Goal: Task Accomplishment & Management: Use online tool/utility

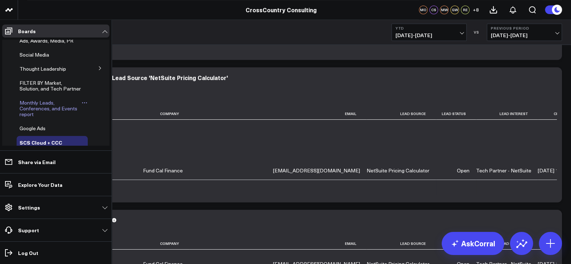
scroll to position [165, 0]
click at [98, 71] on icon at bounding box center [100, 69] width 4 height 4
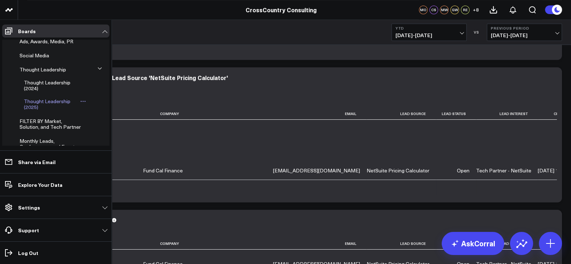
click at [45, 111] on span "Thought Leadership (2025)" at bounding box center [47, 104] width 47 height 13
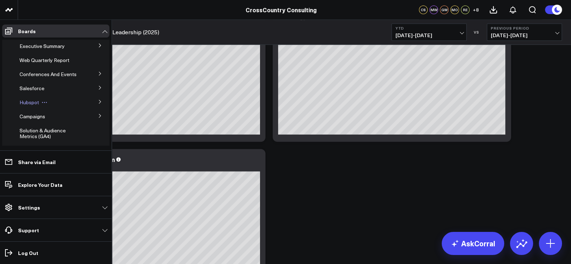
scroll to position [864, 0]
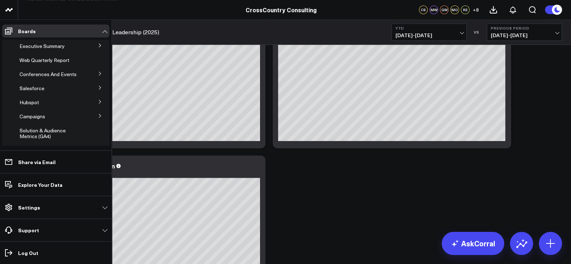
click at [98, 90] on icon at bounding box center [100, 88] width 4 height 4
click at [49, 108] on span "Salesforce Marketing Dashboard (2025)" at bounding box center [48, 104] width 49 height 13
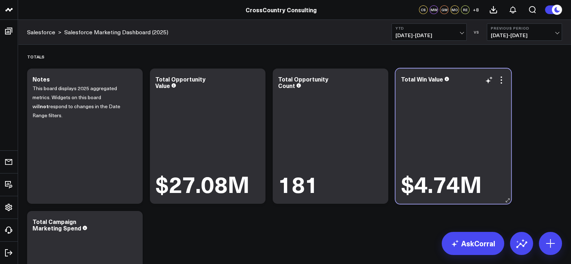
click at [420, 104] on div "$4.74M" at bounding box center [453, 140] width 105 height 113
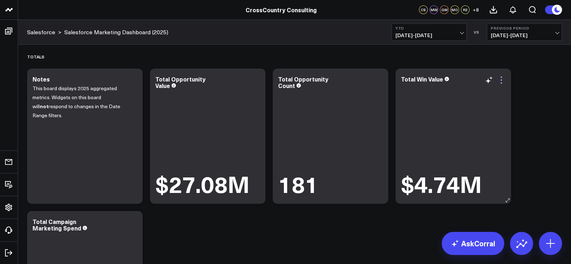
click at [504, 81] on icon at bounding box center [501, 80] width 9 height 9
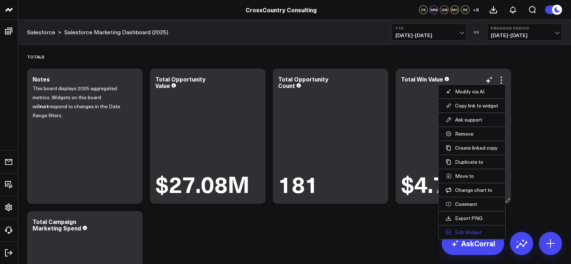
click at [469, 231] on button "Edit Widget" at bounding box center [472, 232] width 52 height 7
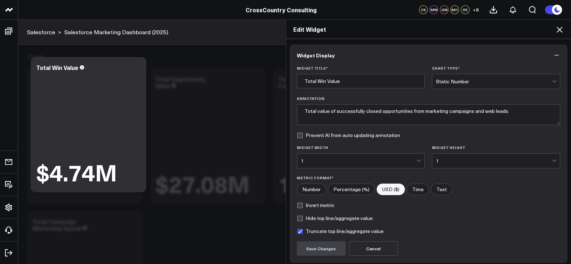
scroll to position [57, 0]
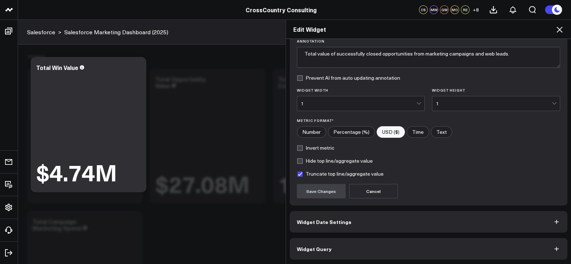
click at [414, 244] on button "Widget Query" at bounding box center [429, 249] width 278 height 22
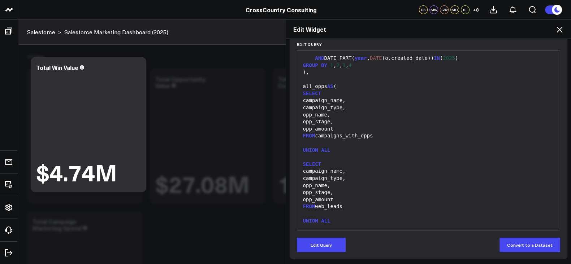
scroll to position [502, 0]
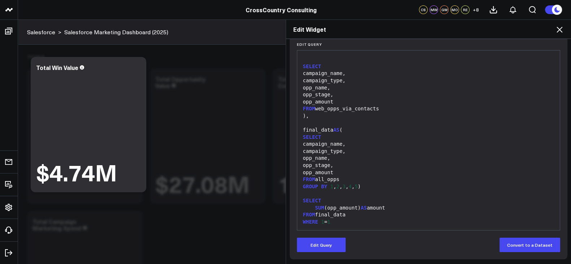
click at [565, 31] on div "Edit Widget" at bounding box center [428, 29] width 285 height 19
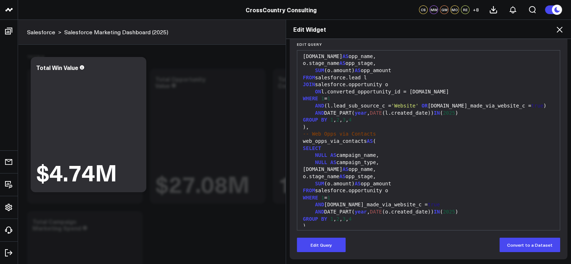
scroll to position [178, 0]
click at [558, 26] on icon at bounding box center [559, 29] width 9 height 9
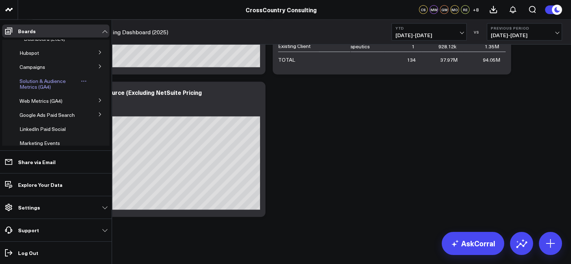
scroll to position [87, 0]
click at [98, 54] on icon at bounding box center [100, 52] width 4 height 4
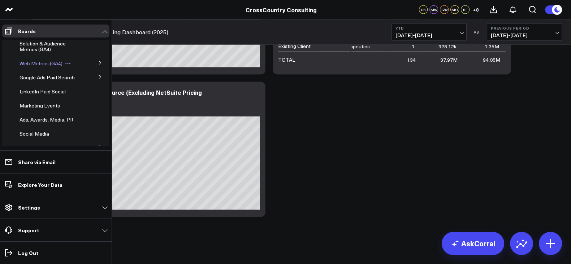
scroll to position [102, 0]
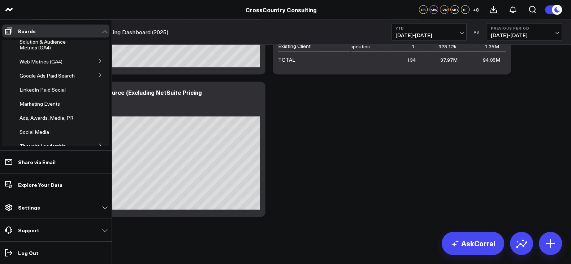
click at [99, 65] on button at bounding box center [100, 60] width 19 height 11
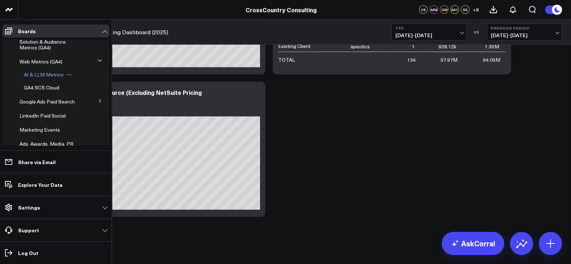
click at [51, 78] on span "AI & LLM Metrics" at bounding box center [44, 74] width 40 height 7
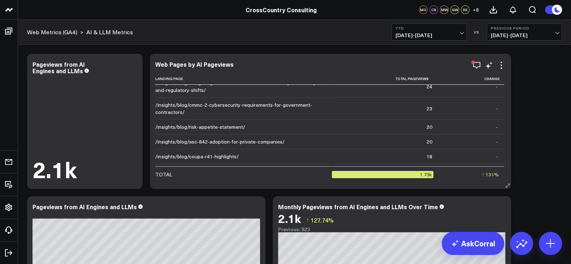
scroll to position [135, 0]
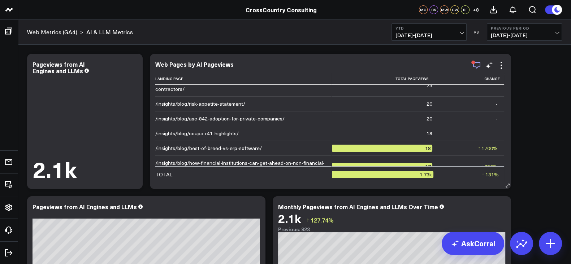
click at [478, 65] on icon "button" at bounding box center [476, 65] width 9 height 9
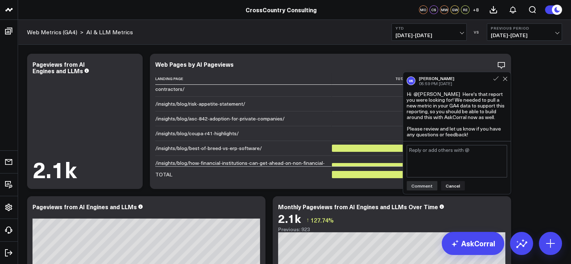
click at [505, 85] on div "VK Vera Khodasevich 05:59 PM Jun 20" at bounding box center [457, 81] width 100 height 10
click at [506, 78] on icon at bounding box center [505, 79] width 5 height 5
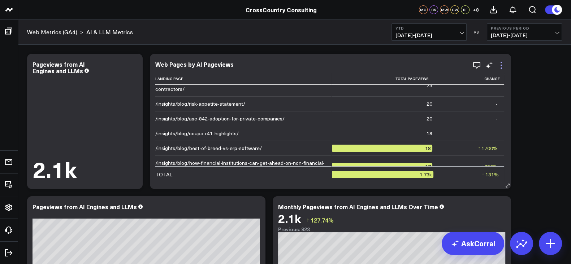
click at [502, 64] on icon at bounding box center [501, 65] width 9 height 9
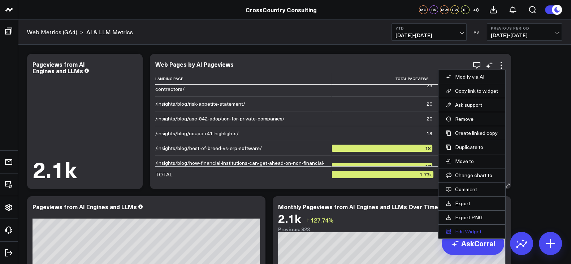
click at [462, 230] on button "Edit Widget" at bounding box center [472, 232] width 52 height 7
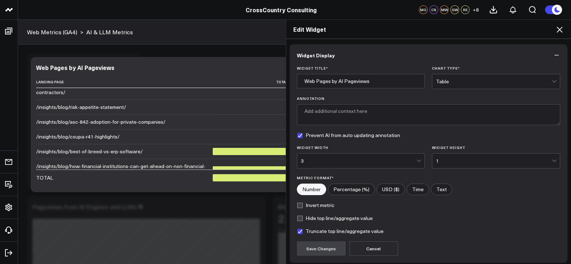
scroll to position [57, 0]
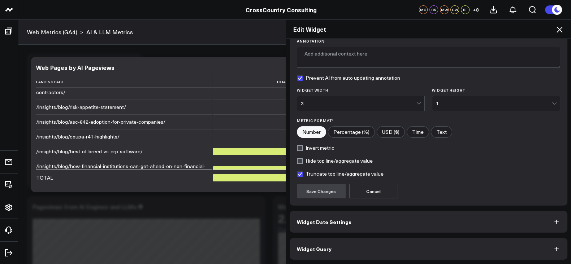
click at [434, 249] on button "Widget Query" at bounding box center [429, 249] width 278 height 22
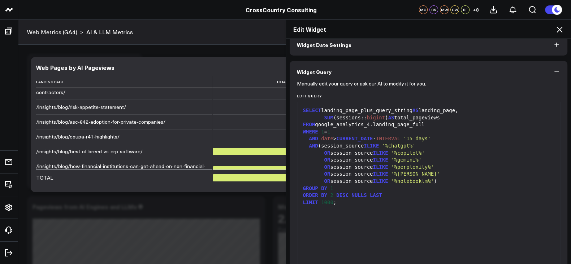
scroll to position [38, 0]
click at [363, 111] on div "SELECT landing_page_plus_query_string AS landing_page," at bounding box center [429, 110] width 256 height 7
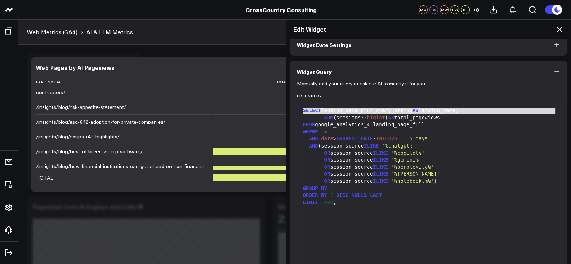
click at [363, 111] on div "SELECT landing_page_plus_query_string AS landing_page," at bounding box center [429, 110] width 256 height 7
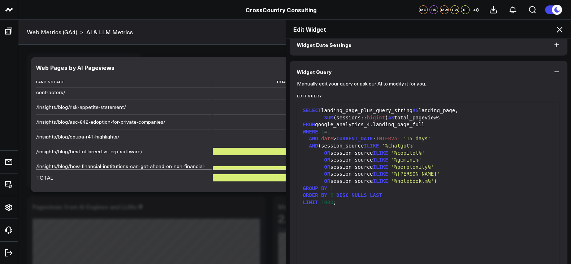
click at [395, 134] on div "WHERE 1 = 1" at bounding box center [429, 132] width 256 height 7
drag, startPoint x: 375, startPoint y: 196, endPoint x: 330, endPoint y: 198, distance: 44.8
click at [330, 198] on div "ORDER BY 2 DESC NULLS LAST" at bounding box center [429, 195] width 256 height 7
copy div "DESC NULLS LAST"
click at [563, 31] on icon at bounding box center [559, 29] width 9 height 9
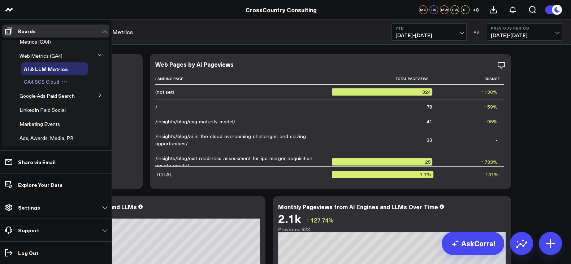
scroll to position [95, 0]
click at [98, 97] on icon at bounding box center [100, 95] width 4 height 4
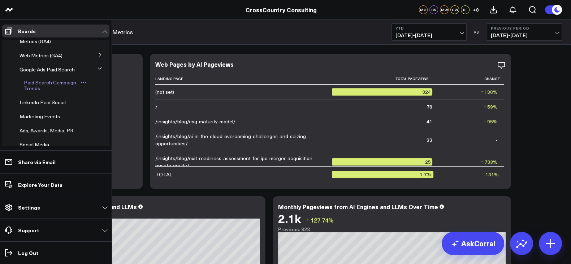
click at [31, 92] on span "Paid Search Campaign Trends" at bounding box center [50, 85] width 52 height 13
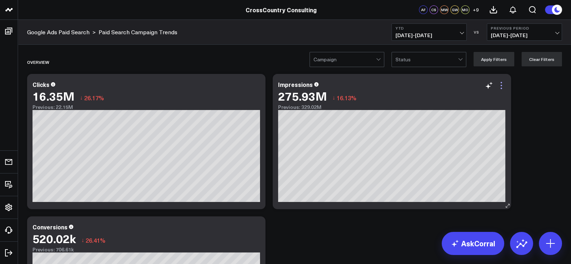
click at [500, 87] on icon at bounding box center [501, 85] width 9 height 9
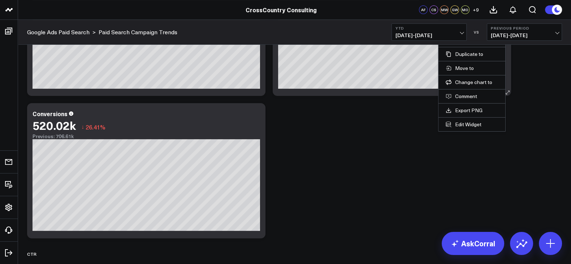
scroll to position [123, 0]
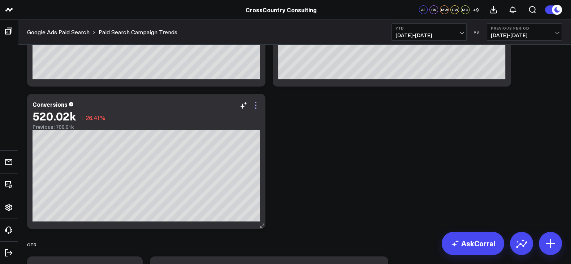
click at [258, 104] on icon at bounding box center [255, 105] width 9 height 9
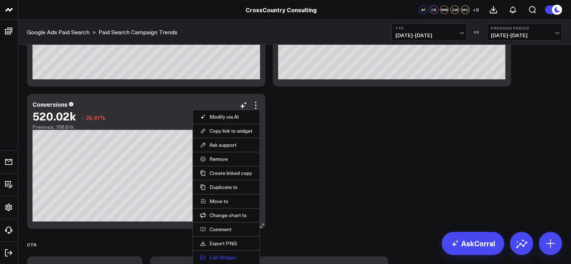
click at [221, 255] on button "Edit Widget" at bounding box center [226, 258] width 52 height 7
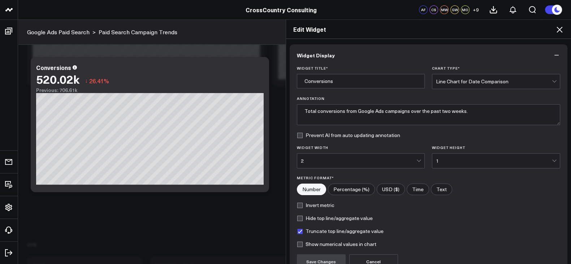
scroll to position [70, 0]
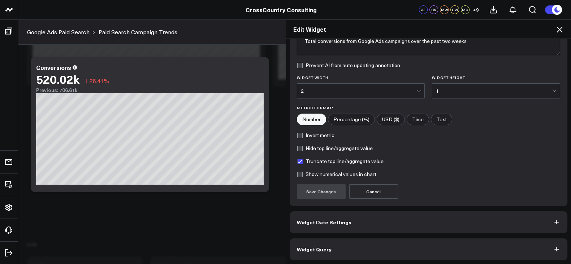
click at [386, 252] on button "Widget Query" at bounding box center [429, 250] width 278 height 22
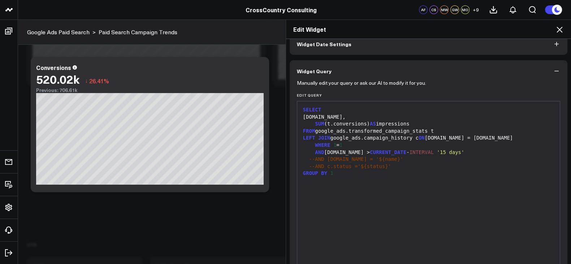
scroll to position [39, 0]
click at [559, 29] on icon at bounding box center [560, 30] width 6 height 6
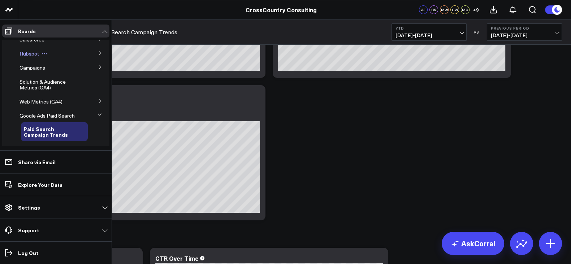
scroll to position [51, 0]
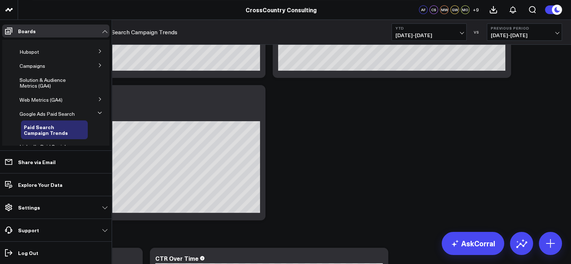
click at [103, 104] on button at bounding box center [100, 99] width 19 height 11
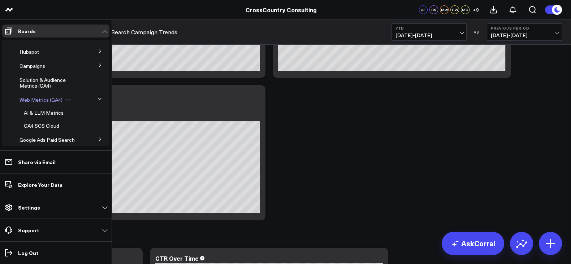
click at [27, 103] on span "Web Metrics (GA4)" at bounding box center [41, 99] width 43 height 7
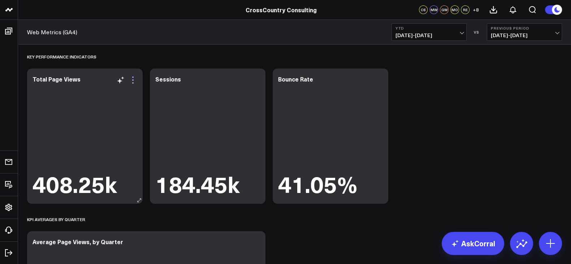
click at [134, 81] on icon at bounding box center [133, 80] width 9 height 9
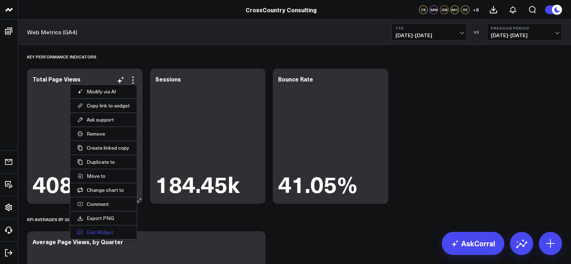
click at [107, 232] on button "Edit Widget" at bounding box center [103, 232] width 52 height 7
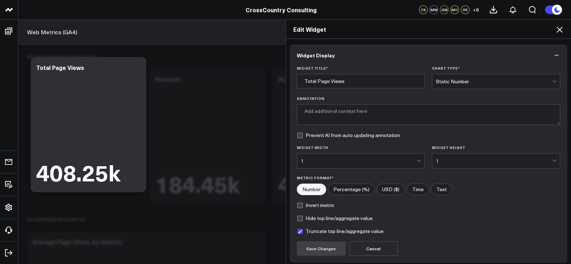
scroll to position [57, 0]
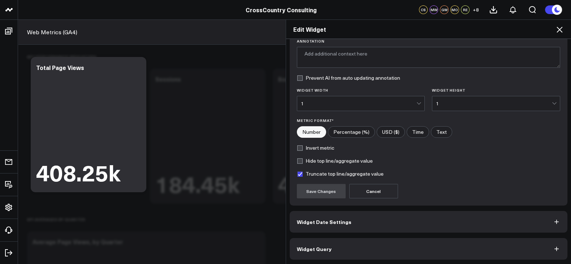
click at [362, 251] on button "Widget Query" at bounding box center [429, 249] width 278 height 22
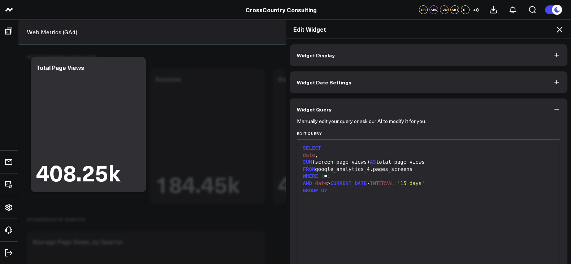
click at [562, 33] on icon at bounding box center [559, 29] width 9 height 9
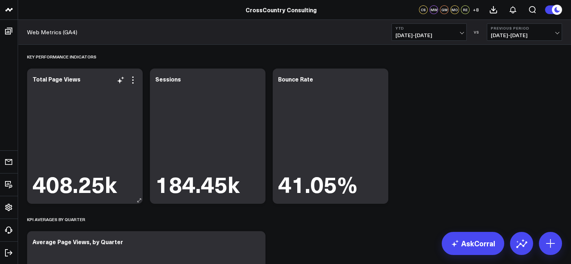
click at [81, 141] on div "408.25k" at bounding box center [85, 140] width 105 height 113
click at [94, 121] on div "408.25k" at bounding box center [85, 140] width 105 height 113
click at [419, 34] on span "[DATE] - [DATE]" at bounding box center [429, 36] width 67 height 6
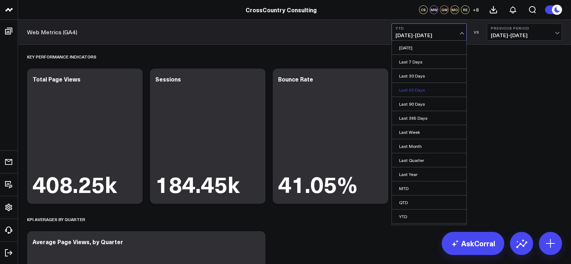
click at [423, 93] on link "Last 60 Days" at bounding box center [429, 90] width 74 height 14
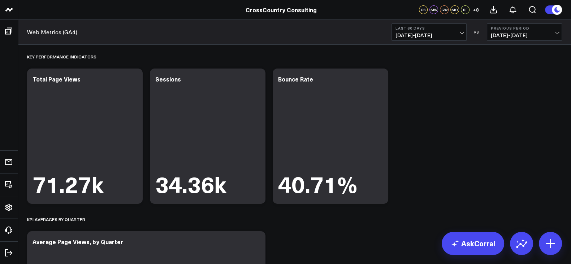
click at [443, 41] on div "Web Metrics (GA4) Last 60 Days 07/18/25 - 09/15/25 VS Previous Period 05/19/25 …" at bounding box center [294, 32] width 553 height 25
click at [437, 34] on span "07/18/25 - 09/15/25" at bounding box center [429, 36] width 67 height 6
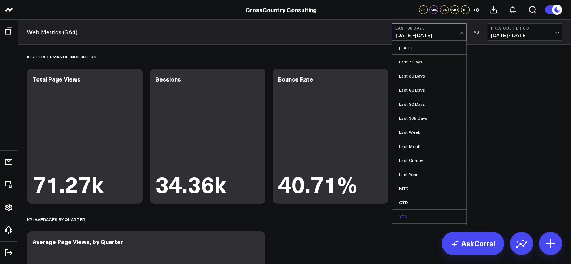
click at [409, 220] on link "YTD" at bounding box center [429, 217] width 74 height 14
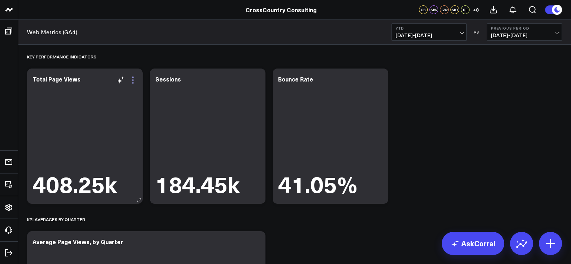
click at [135, 79] on icon at bounding box center [133, 80] width 9 height 9
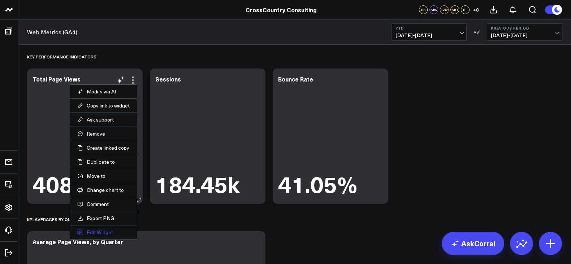
click at [106, 230] on button "Edit Widget" at bounding box center [103, 232] width 52 height 7
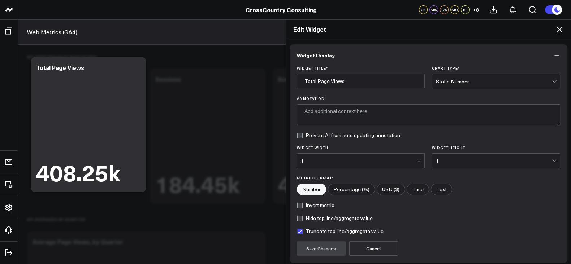
scroll to position [57, 0]
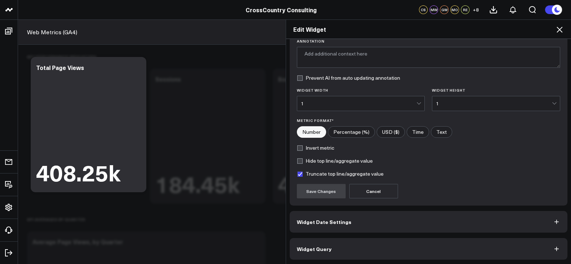
click at [392, 247] on button "Widget Query" at bounding box center [429, 249] width 278 height 22
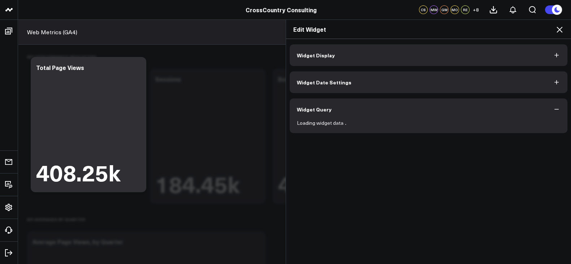
scroll to position [0, 0]
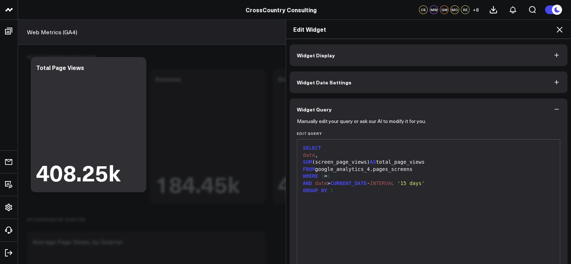
click at [390, 180] on div "AND date > CURRENT_DATE - INTERVAL '15 days'" at bounding box center [429, 183] width 256 height 7
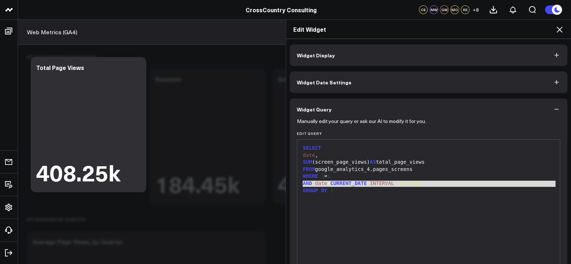
click at [390, 180] on div "AND date > CURRENT_DATE - INTERVAL '15 days'" at bounding box center [429, 183] width 256 height 7
click at [415, 185] on span "'15 days'" at bounding box center [410, 184] width 27 height 6
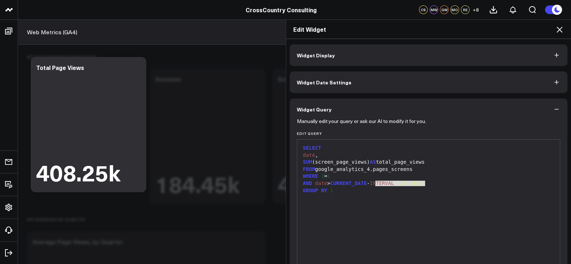
drag, startPoint x: 423, startPoint y: 185, endPoint x: 370, endPoint y: 187, distance: 53.1
click at [370, 187] on div "AND date > CURRENT_DATE - INTERVAL '15 days'" at bounding box center [429, 183] width 256 height 7
copy div "INTERVAL '15 days'"
click at [562, 26] on icon at bounding box center [559, 29] width 9 height 9
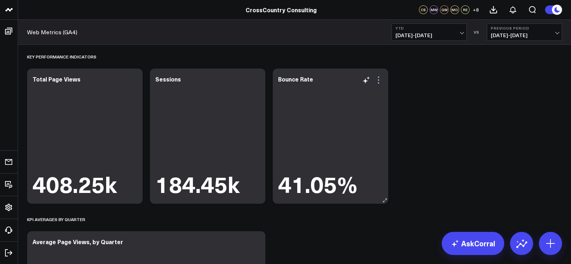
click at [379, 82] on icon at bounding box center [378, 80] width 9 height 9
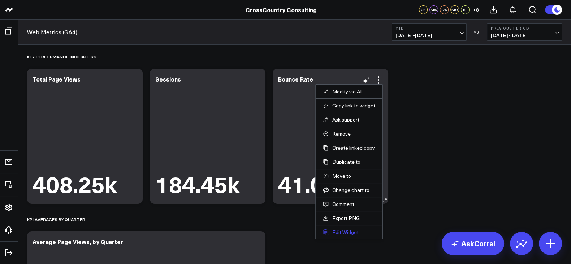
click at [351, 232] on button "Edit Widget" at bounding box center [349, 232] width 52 height 7
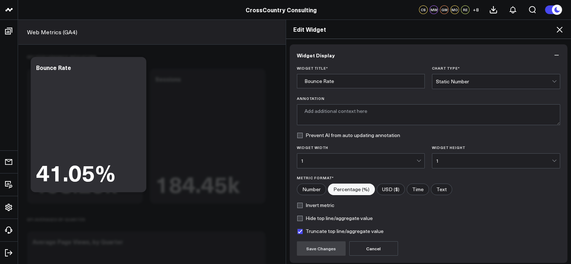
scroll to position [57, 0]
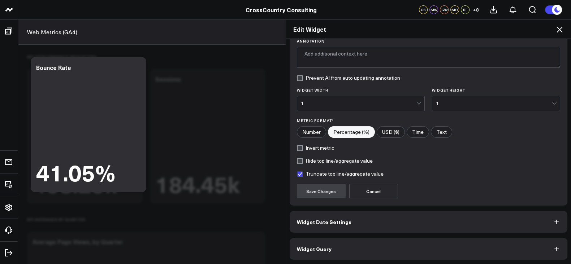
click at [314, 251] on span "Widget Query" at bounding box center [314, 249] width 35 height 6
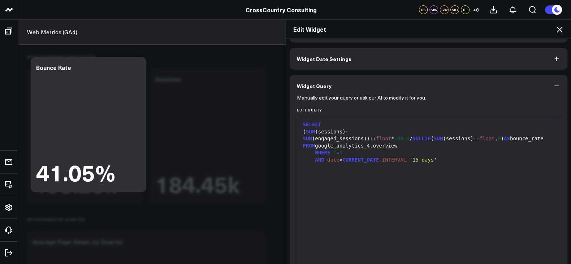
scroll to position [24, 0]
click at [558, 31] on icon at bounding box center [559, 29] width 9 height 9
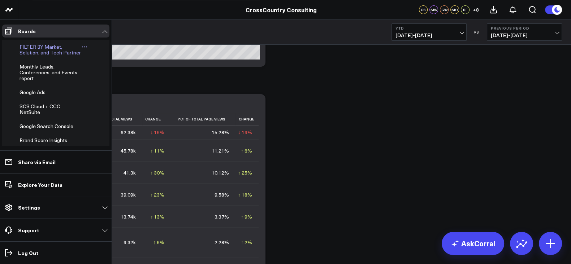
scroll to position [211, 0]
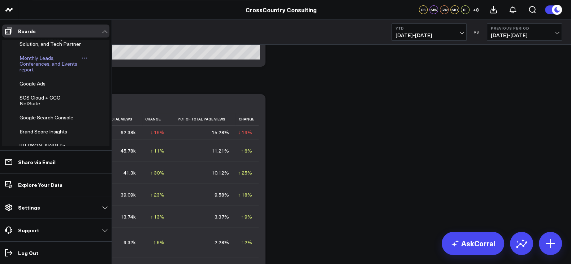
click at [34, 73] on span "Monthly Leads, Conferences, and Events report" at bounding box center [49, 64] width 58 height 18
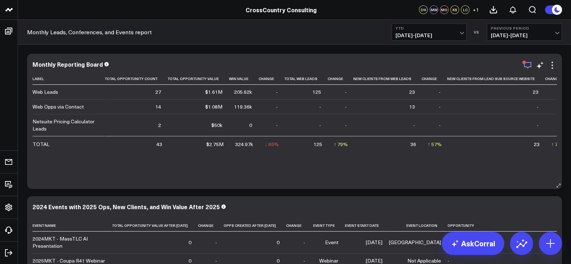
click at [529, 65] on icon "button" at bounding box center [527, 65] width 9 height 9
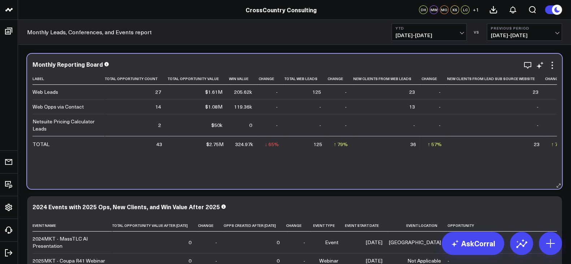
click at [442, 66] on div "Monthly Reporting Board" at bounding box center [295, 64] width 524 height 7
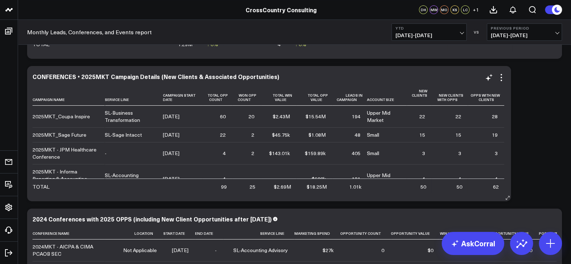
scroll to position [273, 0]
click at [499, 75] on icon at bounding box center [501, 78] width 9 height 9
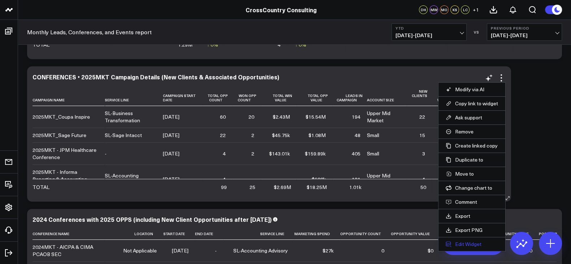
click at [467, 239] on li "Edit Widget" at bounding box center [472, 244] width 67 height 14
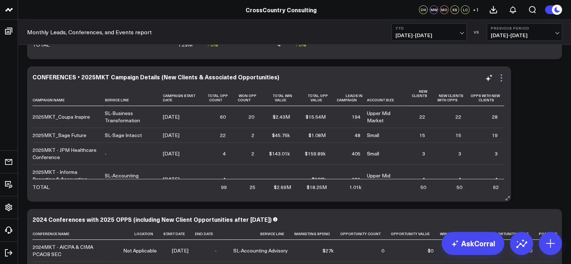
click at [503, 80] on icon at bounding box center [501, 78] width 9 height 9
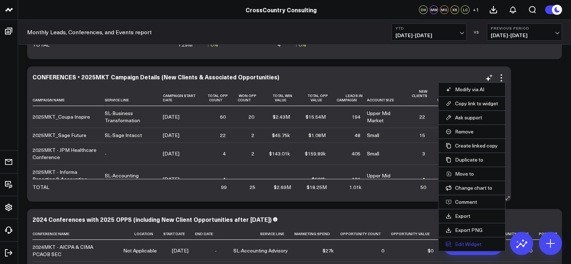
click at [464, 241] on button "Edit Widget" at bounding box center [472, 244] width 52 height 7
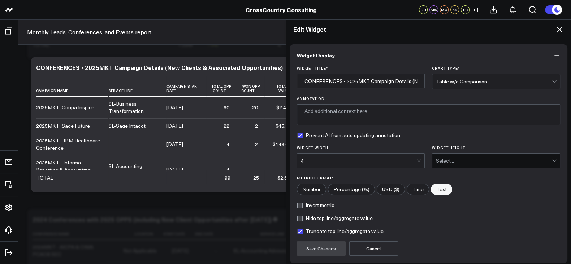
scroll to position [57, 0]
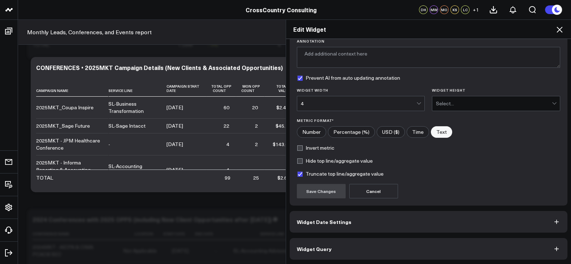
click at [381, 259] on button "Widget Query" at bounding box center [429, 249] width 278 height 22
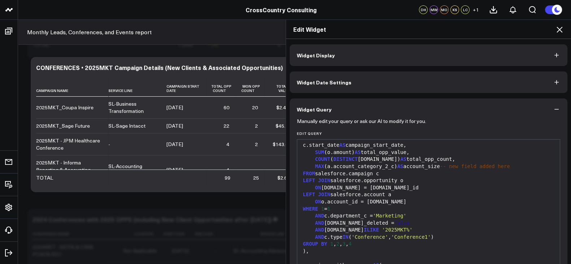
scroll to position [51, 0]
drag, startPoint x: 305, startPoint y: 215, endPoint x: 323, endPoint y: 215, distance: 18.4
click at [323, 215] on div "AND c.department_c = 'Marketing'" at bounding box center [429, 217] width 256 height 7
click at [373, 237] on span "'Conference'" at bounding box center [369, 239] width 36 height 6
click at [558, 29] on icon at bounding box center [559, 29] width 9 height 9
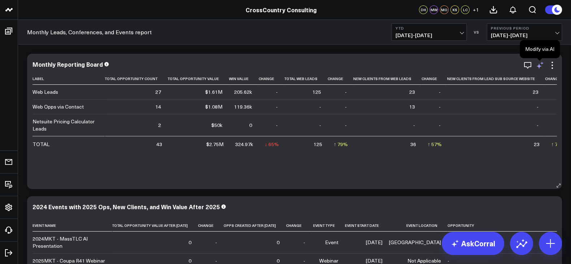
click at [539, 66] on icon at bounding box center [538, 66] width 5 height 5
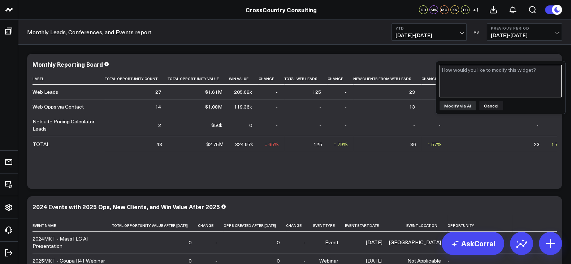
click at [494, 84] on textarea at bounding box center [501, 81] width 122 height 33
type textarea "Could you add a row for MKT25% Conferences?"
click at [457, 104] on button "Modify via AI" at bounding box center [458, 105] width 36 height 9
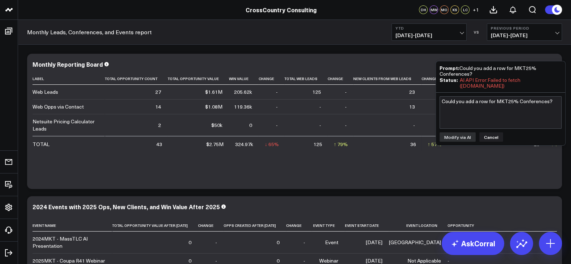
click at [484, 142] on div "Could you add a row for MKT25% Conferences? Modify via AI Cancel" at bounding box center [500, 119] width 129 height 53
click at [484, 137] on button "Cancel" at bounding box center [491, 137] width 24 height 9
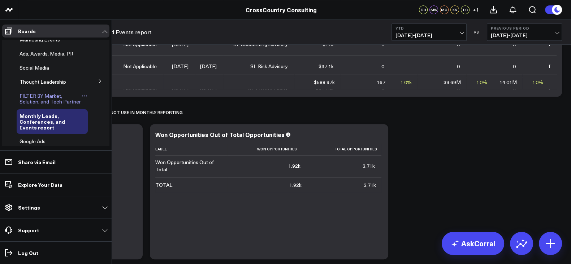
scroll to position [260, 0]
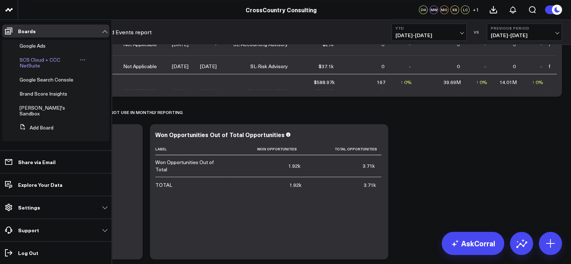
click at [29, 68] on span "SCS Cloud + CCC NetSuite" at bounding box center [40, 62] width 41 height 13
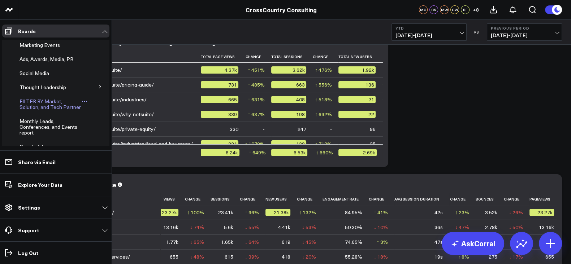
scroll to position [147, 0]
click at [38, 77] on span "Social Media" at bounding box center [35, 73] width 30 height 7
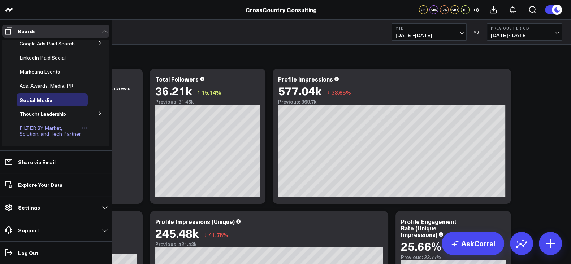
scroll to position [120, 0]
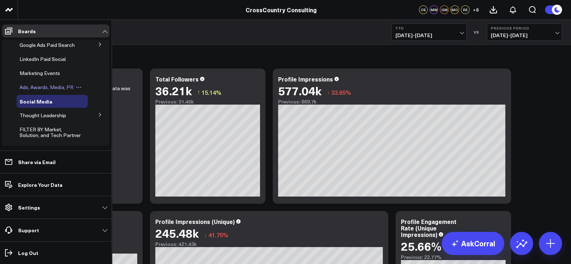
click at [51, 91] on span "Ads, Awards, Media, PR" at bounding box center [47, 87] width 54 height 7
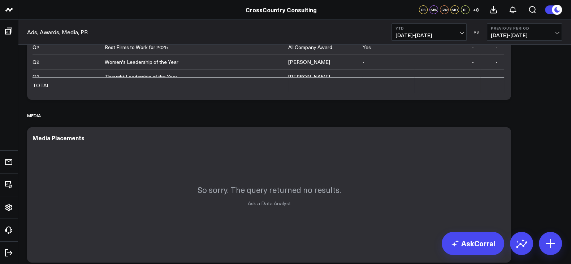
scroll to position [296, 0]
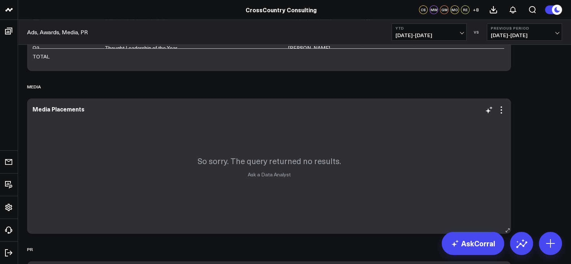
click at [254, 183] on div "So sorry. The query returned no results. Ask a Data Analyst" at bounding box center [269, 166] width 484 height 135
click at [503, 111] on icon at bounding box center [501, 110] width 9 height 9
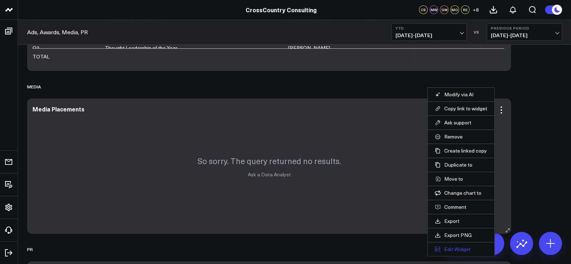
click at [454, 247] on button "Edit Widget" at bounding box center [461, 249] width 52 height 7
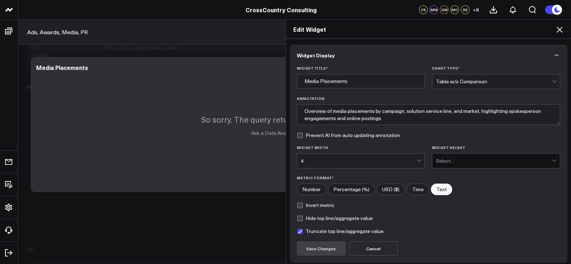
scroll to position [57, 0]
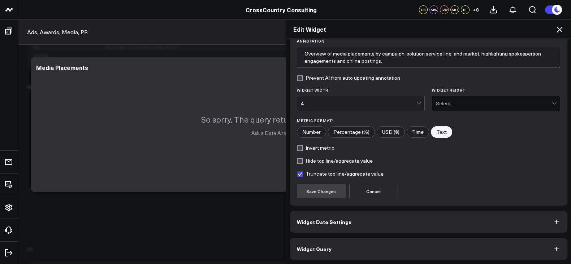
click at [354, 244] on button "Widget Query" at bounding box center [429, 249] width 278 height 22
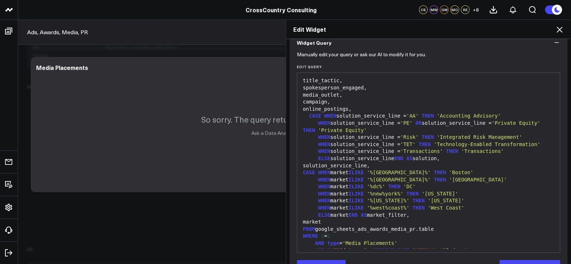
scroll to position [0, 0]
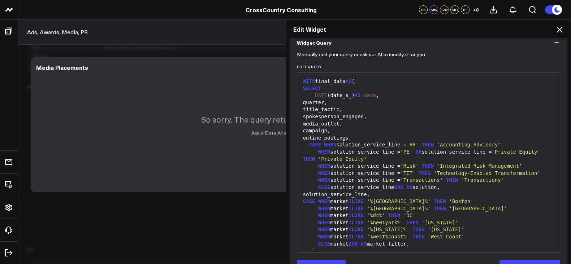
click at [558, 31] on icon at bounding box center [560, 30] width 6 height 6
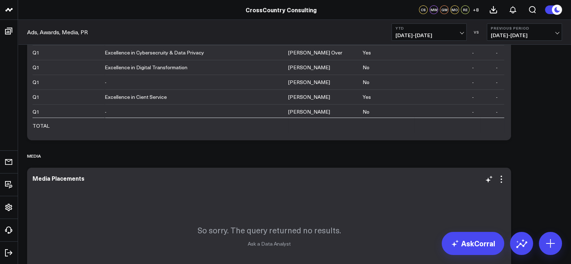
scroll to position [247, 0]
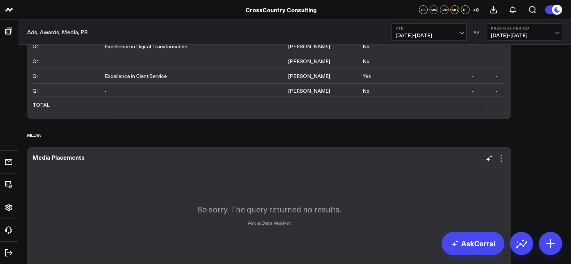
click at [500, 158] on icon at bounding box center [501, 158] width 9 height 9
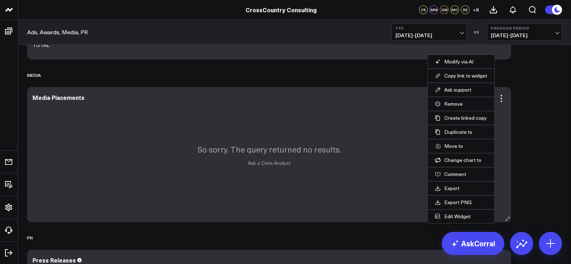
scroll to position [308, 0]
click at [454, 216] on button "Edit Widget" at bounding box center [461, 216] width 52 height 7
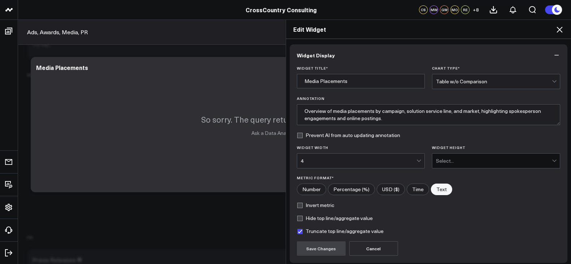
scroll to position [57, 0]
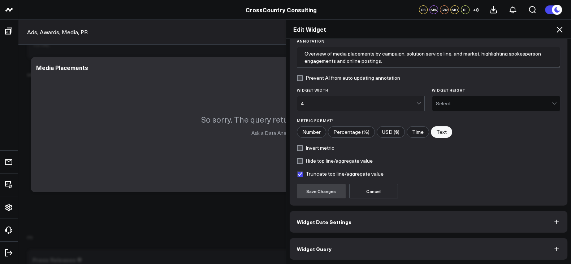
click at [338, 241] on button "Widget Query" at bounding box center [429, 249] width 278 height 22
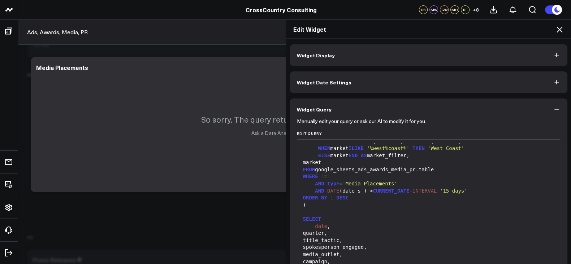
scroll to position [89, 0]
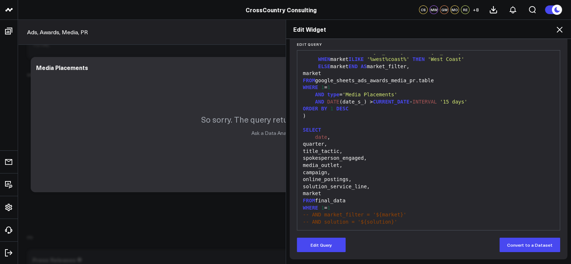
click at [557, 29] on icon at bounding box center [559, 29] width 9 height 9
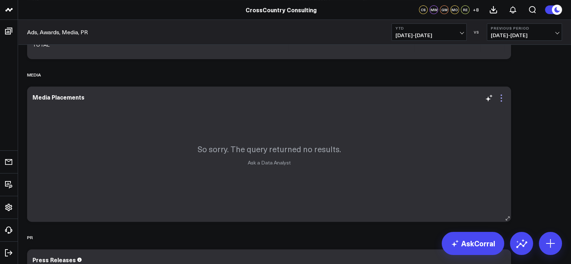
click at [501, 96] on icon at bounding box center [501, 98] width 9 height 9
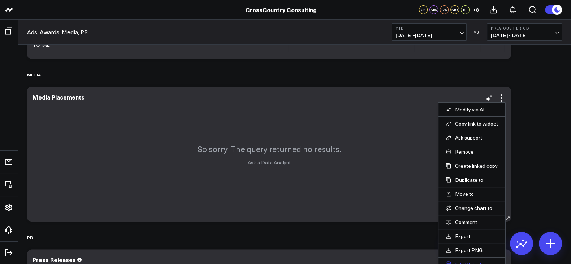
click at [468, 262] on button "Edit Widget" at bounding box center [472, 265] width 52 height 7
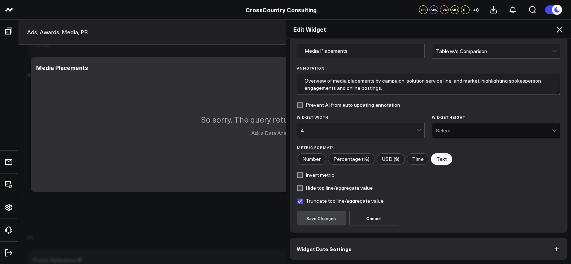
scroll to position [57, 0]
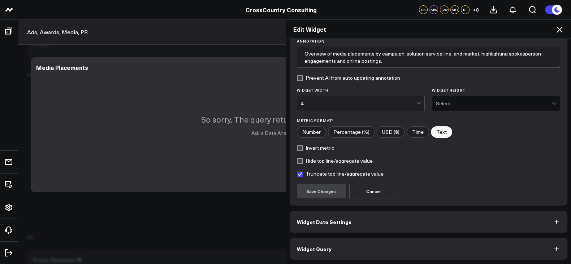
click at [321, 239] on button "Widget Query" at bounding box center [429, 249] width 278 height 22
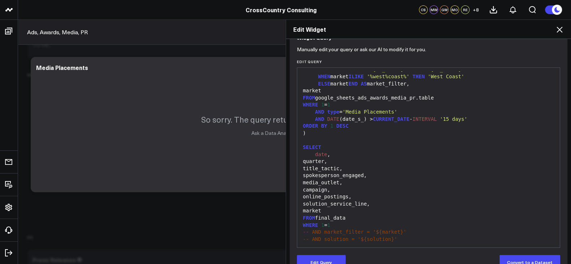
scroll to position [89, 0]
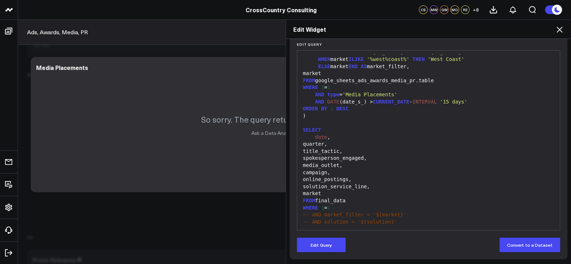
click at [560, 30] on icon at bounding box center [559, 29] width 9 height 9
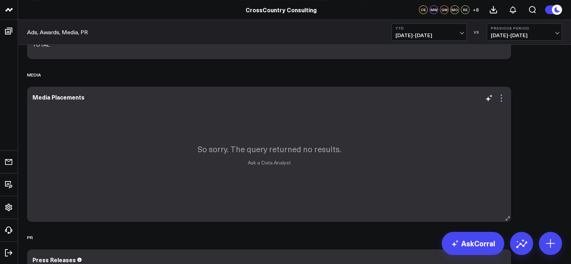
click at [500, 98] on icon at bounding box center [501, 98] width 9 height 9
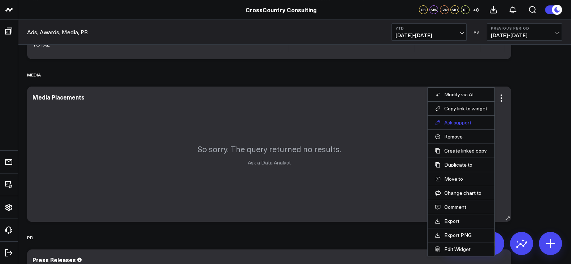
click at [459, 120] on button "Ask support" at bounding box center [461, 123] width 52 height 7
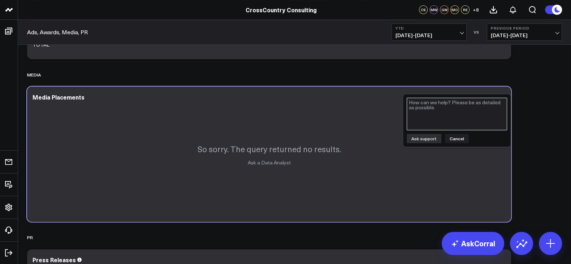
click at [452, 125] on textarea at bounding box center [457, 114] width 100 height 33
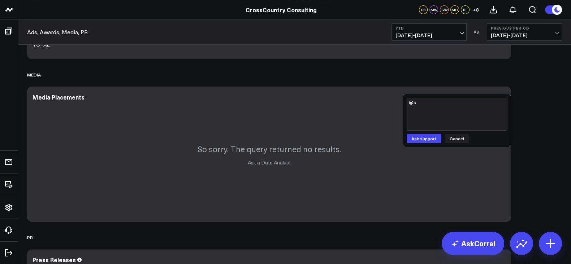
type textarea "@"
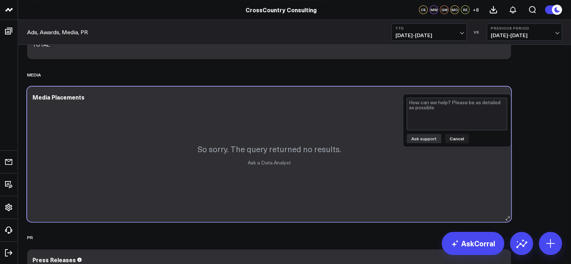
click at [461, 147] on div "So sorry. The query returned no results. Ask a Data Analyst" at bounding box center [269, 154] width 484 height 135
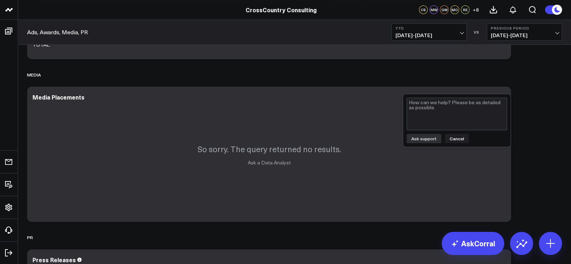
click at [458, 143] on div "Ask support Cancel" at bounding box center [457, 120] width 108 height 53
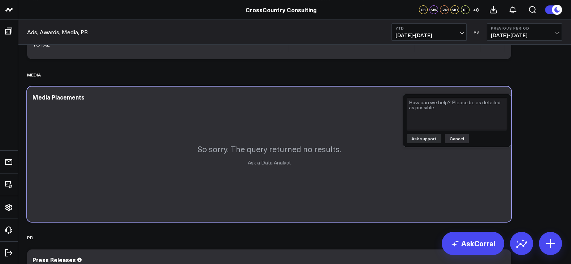
click at [458, 139] on button "Cancel" at bounding box center [457, 138] width 24 height 9
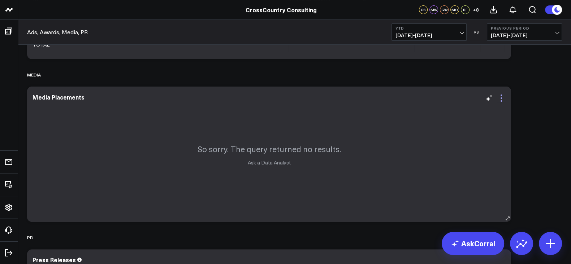
click at [500, 96] on icon at bounding box center [501, 98] width 9 height 9
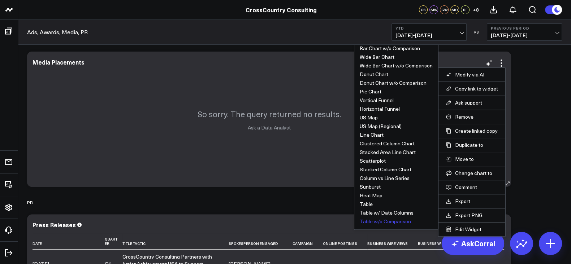
scroll to position [357, 0]
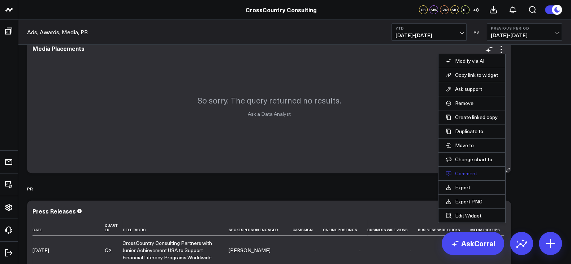
click at [471, 174] on button "Comment" at bounding box center [472, 174] width 52 height 7
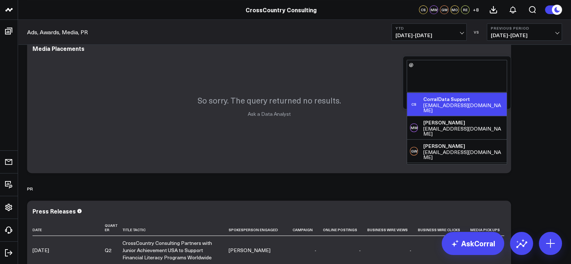
click at [467, 95] on div "CS CorralData Support support@corraldata.com" at bounding box center [457, 104] width 100 height 23
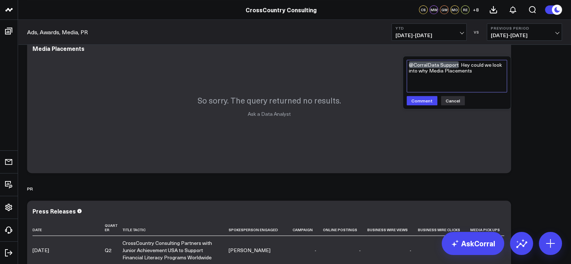
type textarea "@CorralData Support Hey could we look into why Media Placements"
click at [424, 39] on button "YTD [DATE] - [DATE]" at bounding box center [429, 31] width 75 height 17
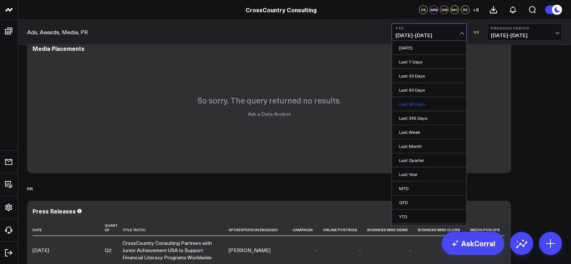
click at [419, 98] on link "Last 90 Days" at bounding box center [429, 104] width 74 height 14
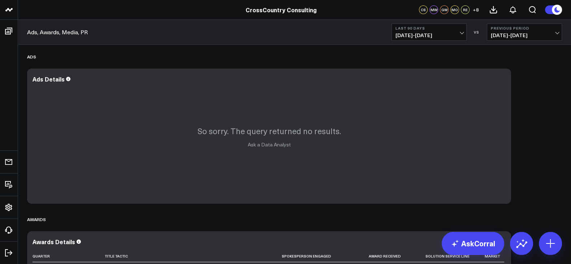
click at [446, 31] on button "Last 90 Days 06/18/25 - 09/15/25" at bounding box center [429, 31] width 75 height 17
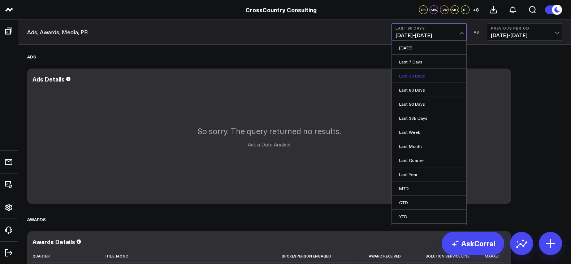
click at [424, 82] on link "Last 30 Days" at bounding box center [429, 76] width 74 height 14
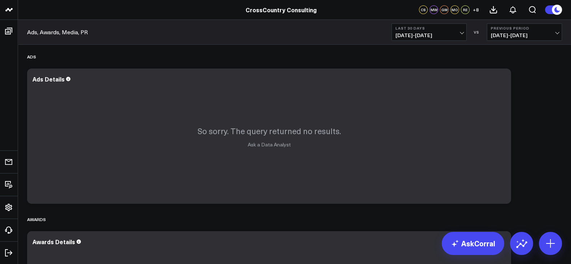
click at [425, 33] on span "08/17/25 - 09/15/25" at bounding box center [429, 36] width 67 height 6
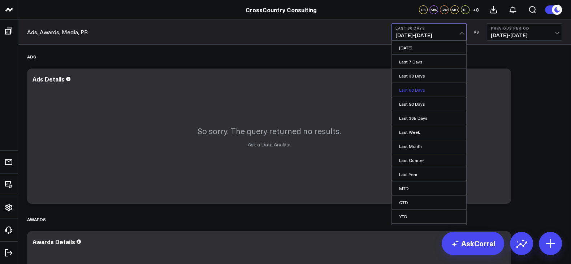
click at [424, 90] on link "Last 60 Days" at bounding box center [429, 90] width 74 height 14
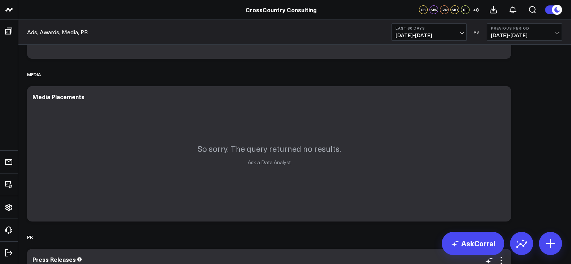
scroll to position [283, 0]
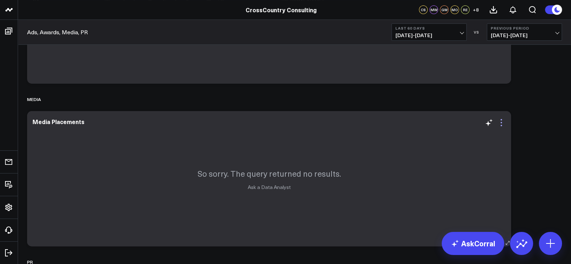
click at [504, 123] on icon at bounding box center [501, 122] width 9 height 9
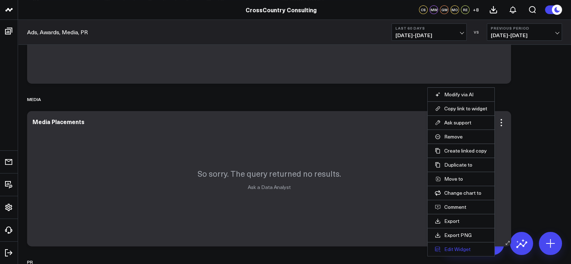
click at [453, 250] on button "Edit Widget" at bounding box center [461, 249] width 52 height 7
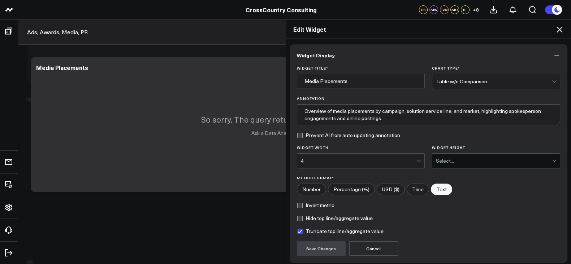
scroll to position [57, 0]
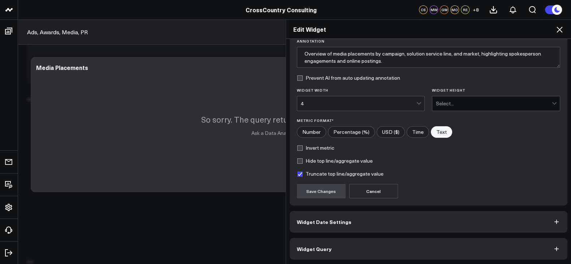
click at [347, 253] on button "Widget Query" at bounding box center [429, 249] width 278 height 22
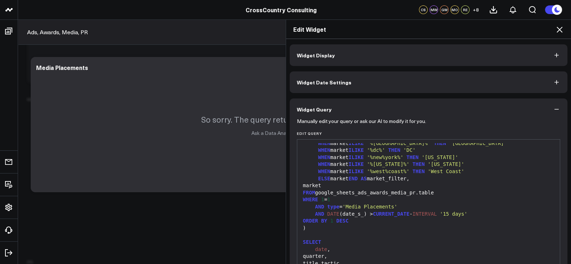
scroll to position [155, 0]
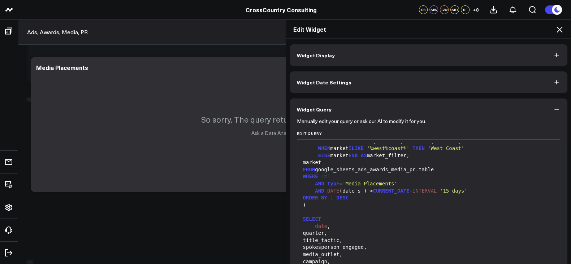
click at [388, 184] on span "'Media Placements'" at bounding box center [369, 184] width 55 height 6
click at [388, 185] on span "'Media Placements'" at bounding box center [369, 184] width 55 height 6
click at [388, 188] on span "CURRENT_DATE" at bounding box center [391, 191] width 36 height 6
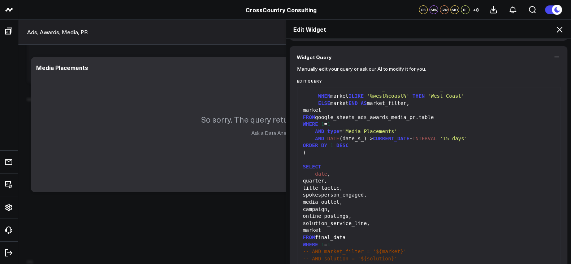
scroll to position [69, 0]
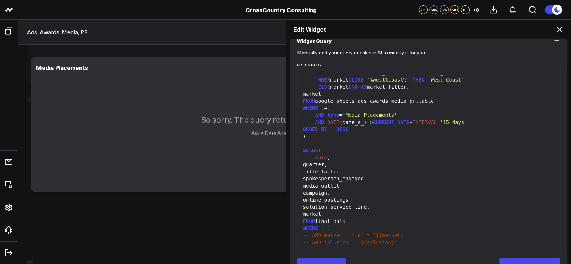
click at [387, 116] on span "'Media Placements'" at bounding box center [369, 115] width 55 height 6
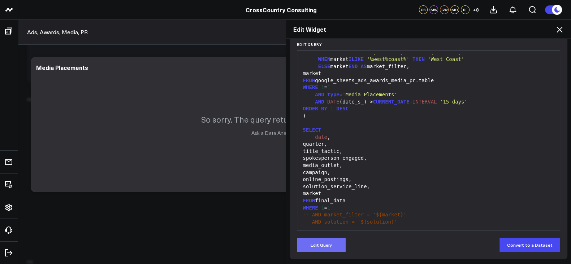
click at [320, 247] on button "Edit Query" at bounding box center [321, 245] width 49 height 14
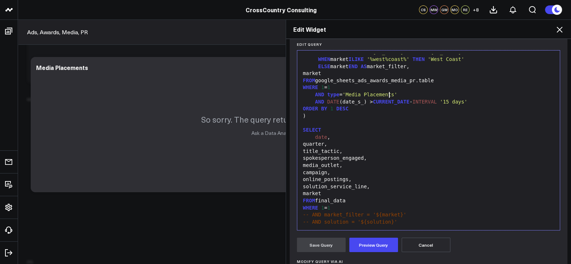
click at [387, 95] on span "'Media Placements'" at bounding box center [369, 95] width 55 height 6
click at [388, 96] on span "'Media Placements'" at bounding box center [369, 95] width 55 height 6
click at [356, 243] on button "Preview Query" at bounding box center [373, 245] width 49 height 14
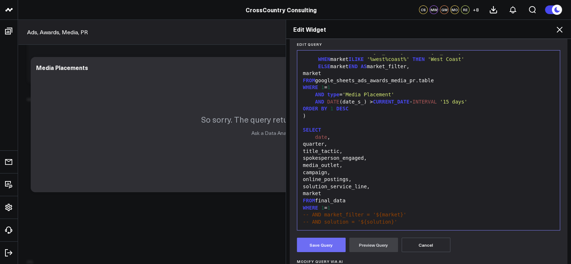
click at [320, 240] on button "Save Query" at bounding box center [321, 245] width 49 height 14
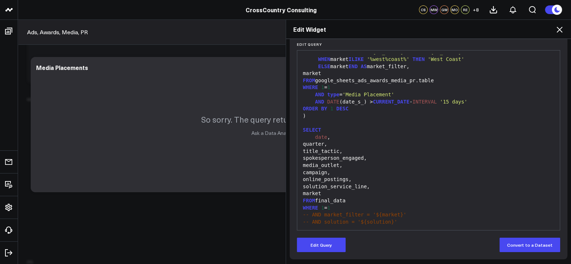
click at [231, 225] on div "Edit Widget Widget Display Widget Date Settings Widget Query Manually edit your…" at bounding box center [285, 142] width 571 height 245
click at [563, 30] on icon at bounding box center [559, 29] width 9 height 9
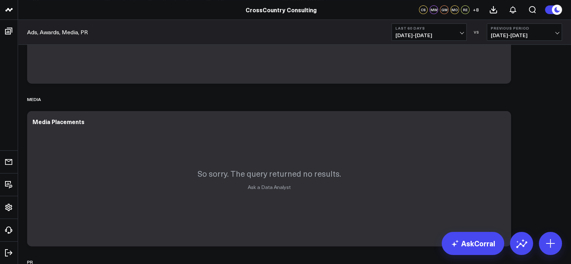
click at [426, 40] on button "Last 60 Days 07/18/25 - 09/15/25" at bounding box center [429, 31] width 75 height 17
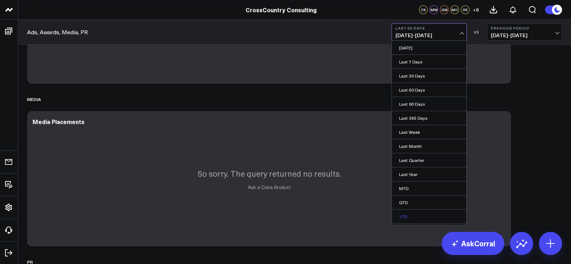
click at [415, 216] on link "YTD" at bounding box center [429, 217] width 74 height 14
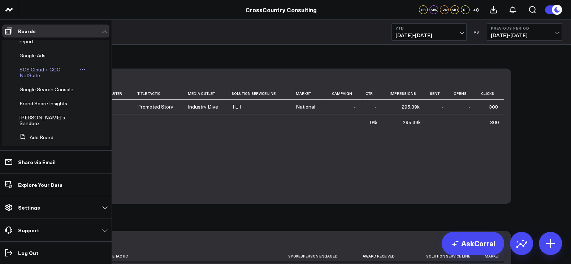
scroll to position [249, 0]
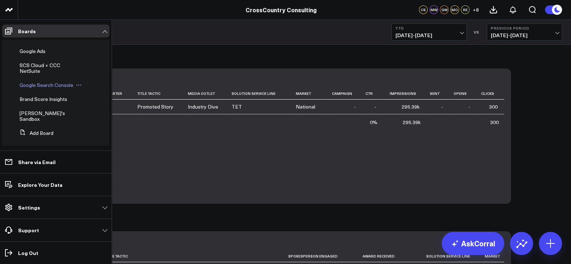
click at [31, 89] on span "Google Search Console" at bounding box center [47, 85] width 54 height 7
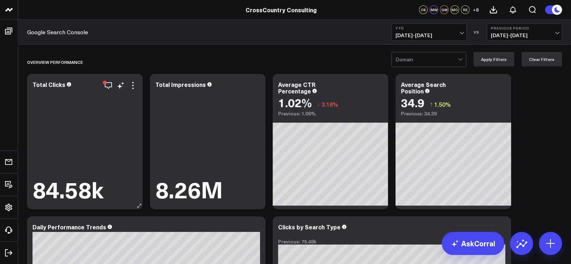
click at [100, 118] on div "84.58k" at bounding box center [85, 146] width 105 height 113
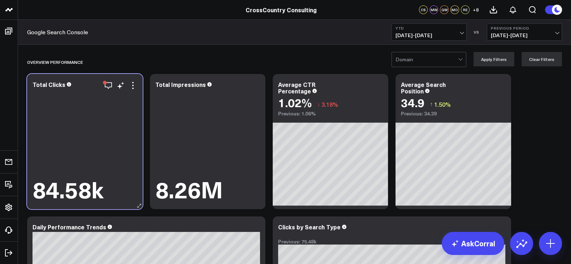
click at [113, 90] on div "84.58k" at bounding box center [85, 146] width 105 height 113
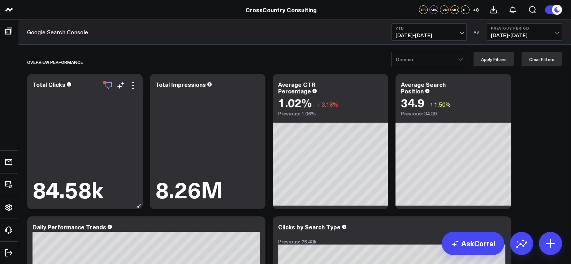
click at [112, 86] on icon "button" at bounding box center [108, 85] width 9 height 9
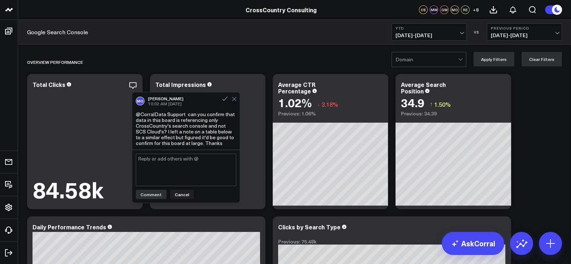
click at [236, 102] on button at bounding box center [234, 99] width 5 height 7
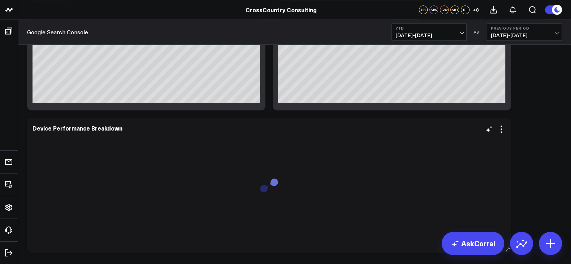
scroll to position [1019, 0]
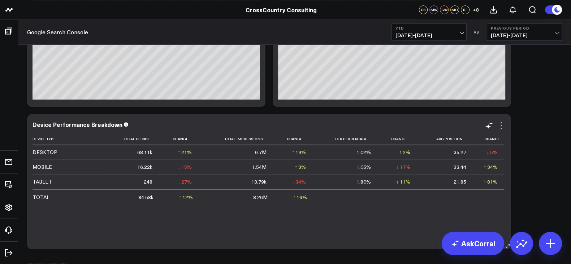
click at [500, 126] on icon at bounding box center [501, 125] width 9 height 9
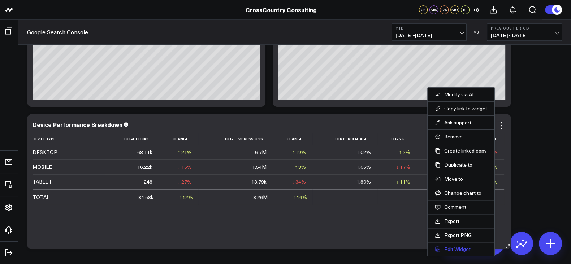
click at [450, 247] on button "Edit Widget" at bounding box center [461, 249] width 52 height 7
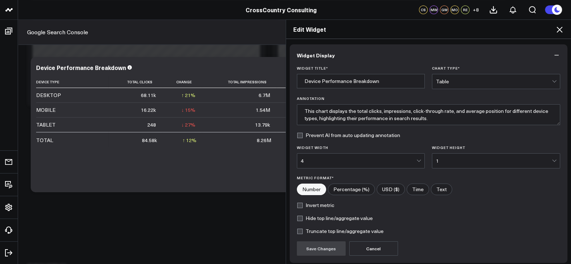
scroll to position [57, 0]
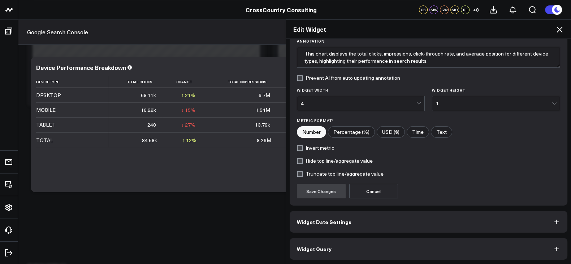
click at [377, 246] on button "Widget Query" at bounding box center [429, 249] width 278 height 22
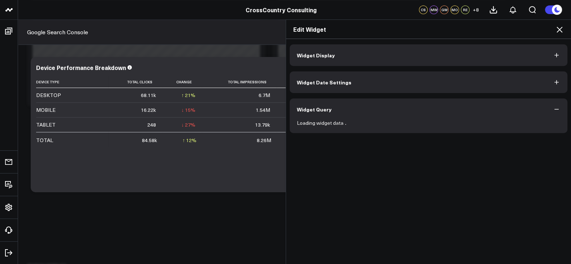
scroll to position [0, 0]
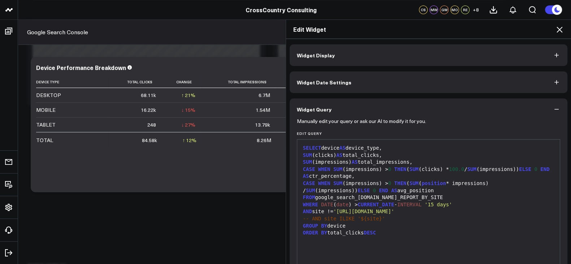
click at [556, 35] on div "Edit Widget" at bounding box center [428, 29] width 285 height 19
click at [557, 32] on icon at bounding box center [559, 29] width 9 height 9
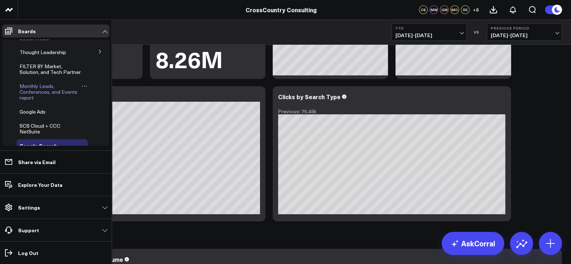
scroll to position [180, 0]
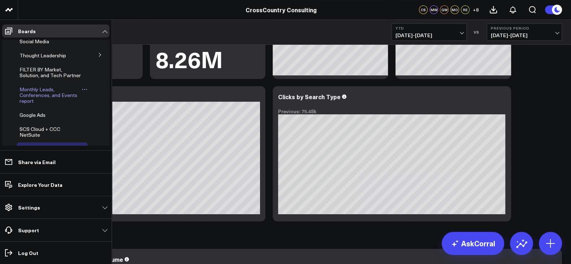
click at [37, 104] on span "Monthly Leads, Conferences, and Events report" at bounding box center [49, 95] width 58 height 18
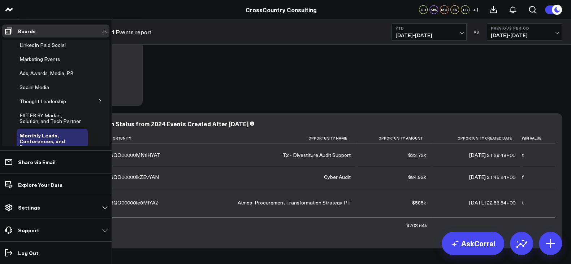
scroll to position [260, 0]
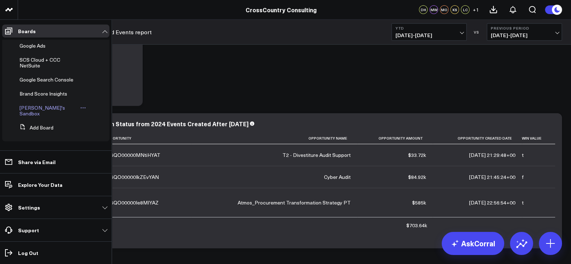
click at [40, 115] on span "[PERSON_NAME]'s Sandbox" at bounding box center [43, 110] width 46 height 13
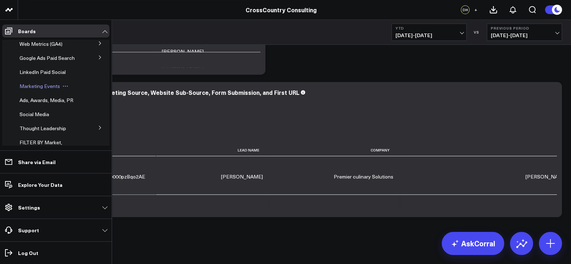
scroll to position [104, 0]
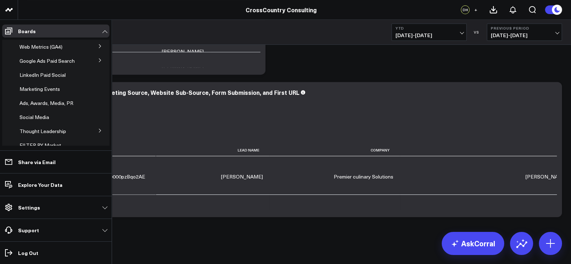
click at [92, 65] on button at bounding box center [100, 60] width 19 height 11
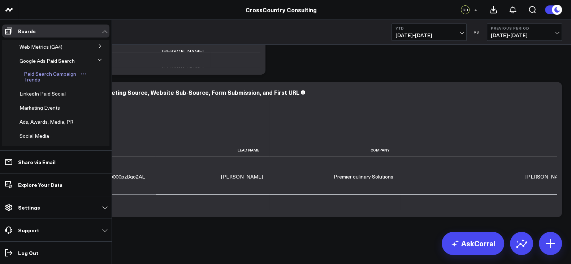
click at [36, 83] on span "Paid Search Campaign Trends" at bounding box center [50, 76] width 52 height 13
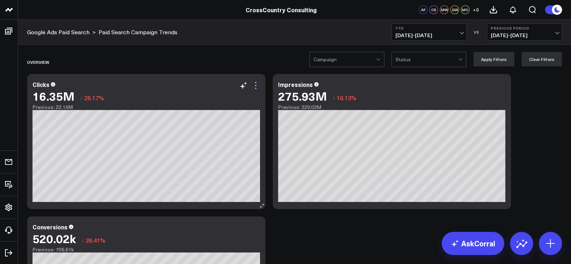
click at [257, 86] on icon at bounding box center [255, 85] width 9 height 9
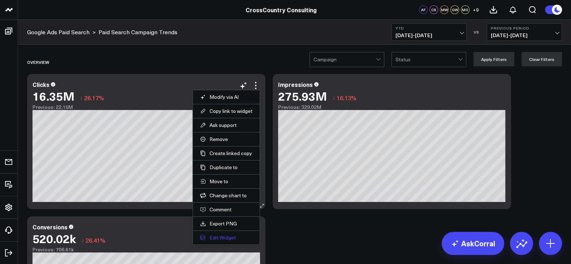
click at [233, 240] on button "Edit Widget" at bounding box center [226, 238] width 52 height 7
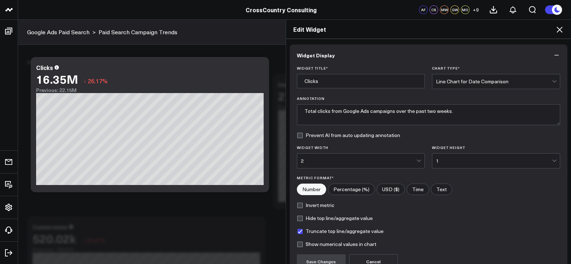
scroll to position [70, 0]
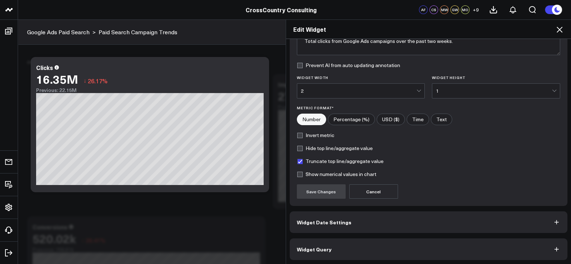
click at [328, 244] on button "Widget Query" at bounding box center [429, 250] width 278 height 22
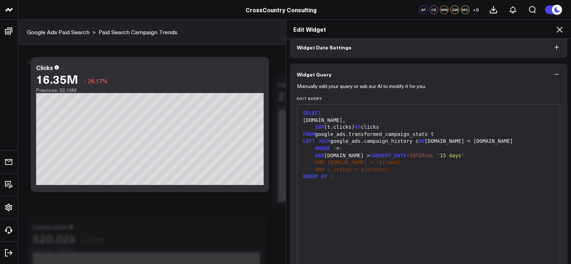
scroll to position [45, 0]
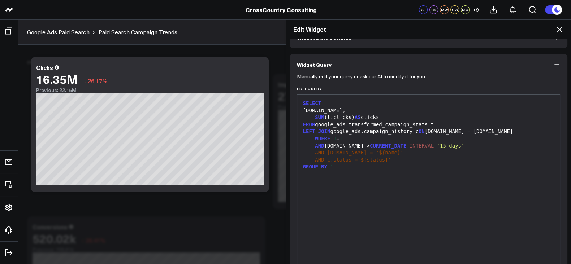
click at [564, 26] on icon at bounding box center [559, 29] width 9 height 9
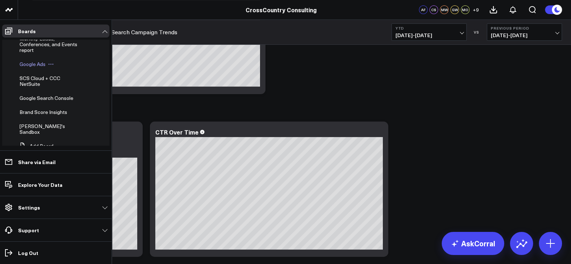
scroll to position [250, 0]
click at [33, 87] on span "SCS Cloud + CCC NetSuite" at bounding box center [40, 80] width 41 height 13
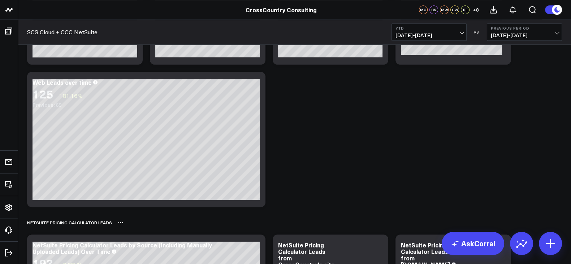
scroll to position [1150, 0]
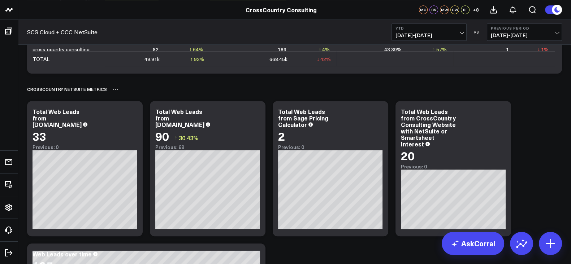
scroll to position [1042, 0]
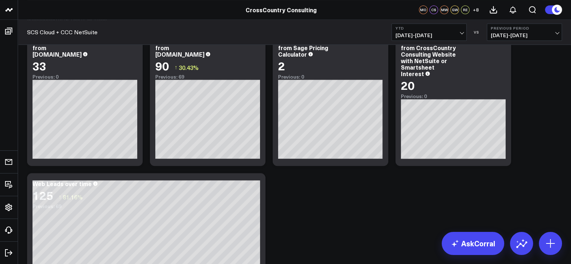
click at [418, 35] on span "[DATE] - [DATE]" at bounding box center [429, 36] width 67 height 6
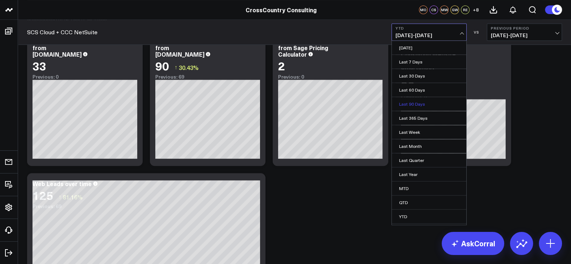
click at [420, 107] on link "Last 90 Days" at bounding box center [429, 104] width 74 height 14
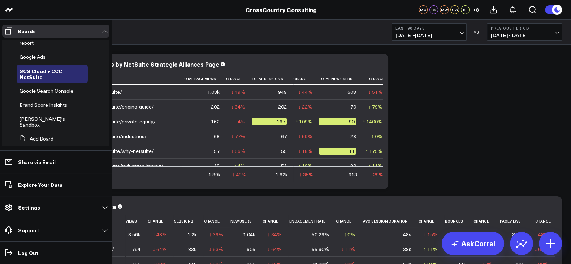
scroll to position [260, 0]
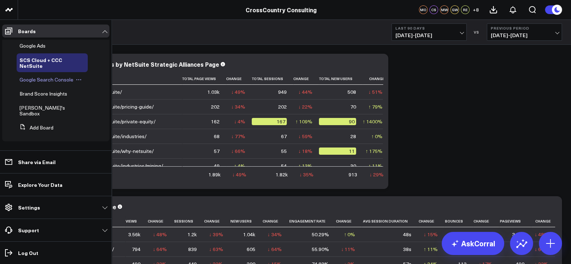
click at [46, 83] on span "Google Search Console" at bounding box center [47, 79] width 54 height 7
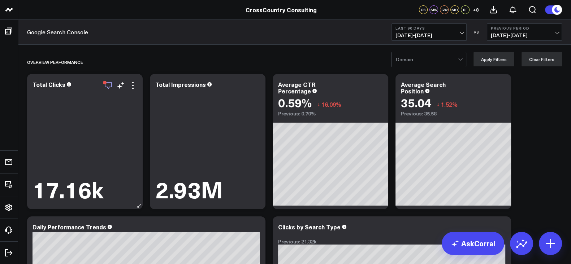
click at [107, 86] on icon "button" at bounding box center [108, 85] width 9 height 9
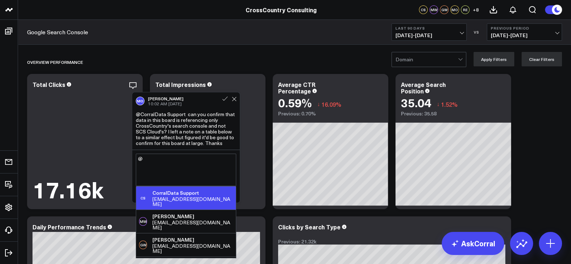
type textarea "@"
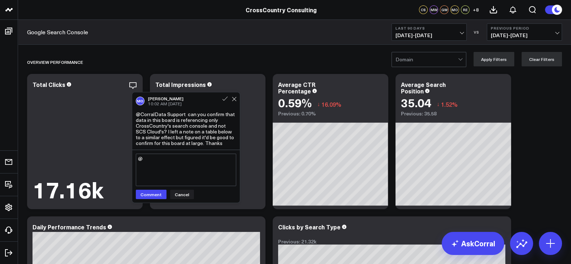
click at [233, 103] on div "MO [PERSON_NAME] 10:02 AM [DATE]" at bounding box center [186, 101] width 100 height 10
click at [233, 100] on icon at bounding box center [234, 99] width 5 height 5
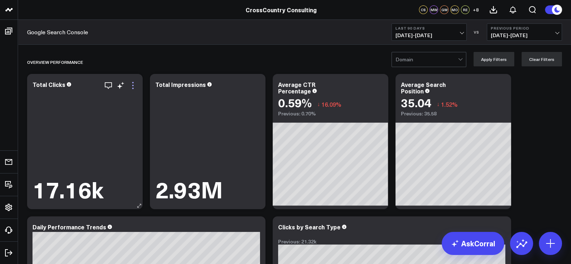
click at [133, 84] on icon at bounding box center [133, 85] width 9 height 9
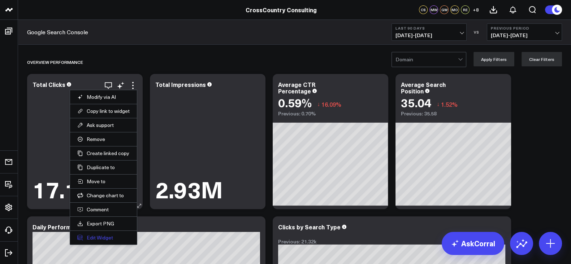
click at [97, 235] on button "Edit Widget" at bounding box center [103, 238] width 52 height 7
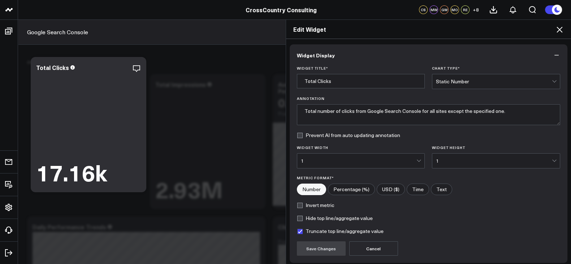
scroll to position [57, 0]
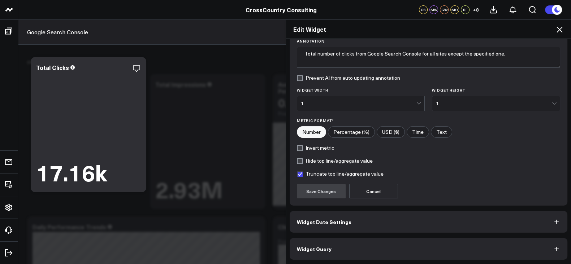
click at [338, 257] on button "Widget Query" at bounding box center [429, 249] width 278 height 22
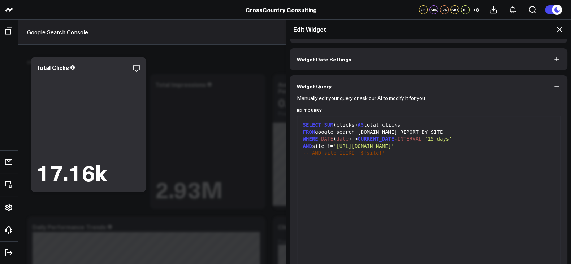
scroll to position [23, 0]
click at [553, 23] on div "Edit Widget" at bounding box center [428, 29] width 285 height 19
click at [554, 25] on h2 "Edit Widget" at bounding box center [428, 29] width 271 height 8
click at [558, 30] on icon at bounding box center [560, 30] width 6 height 6
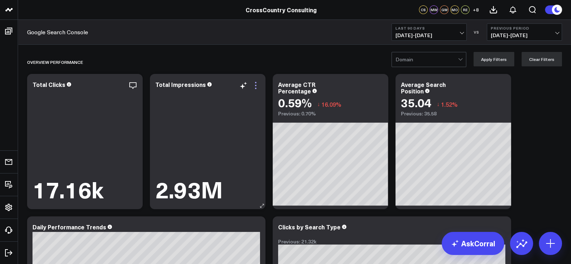
click at [256, 87] on icon at bounding box center [255, 85] width 9 height 9
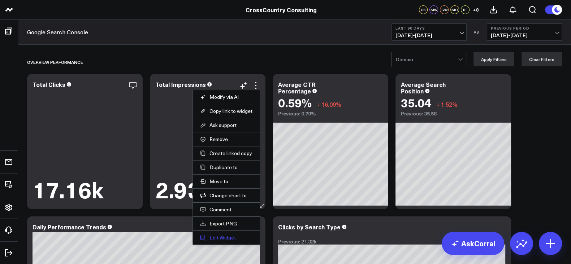
click at [227, 237] on button "Edit Widget" at bounding box center [226, 238] width 52 height 7
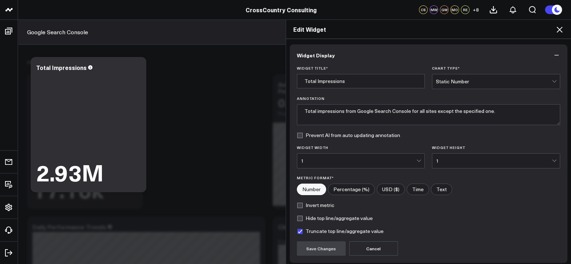
scroll to position [57, 0]
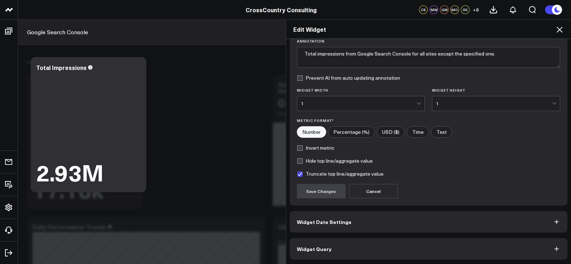
click at [378, 249] on button "Widget Query" at bounding box center [429, 249] width 278 height 22
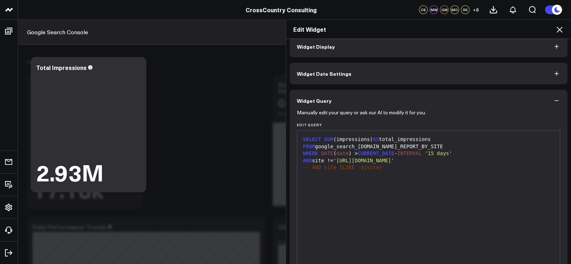
scroll to position [10, 0]
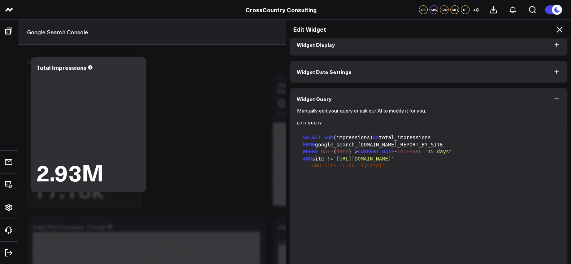
click at [553, 47] on icon "button" at bounding box center [556, 44] width 7 height 7
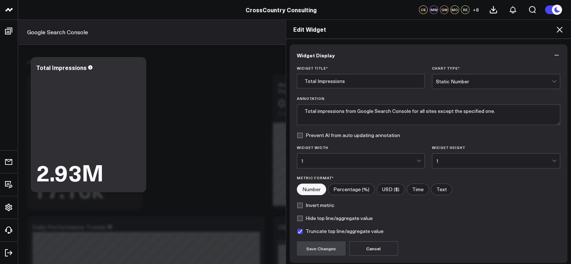
click at [555, 31] on icon at bounding box center [559, 29] width 9 height 9
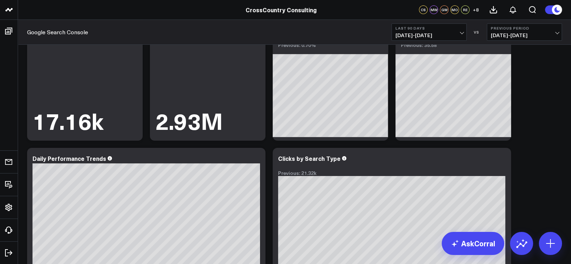
scroll to position [27, 0]
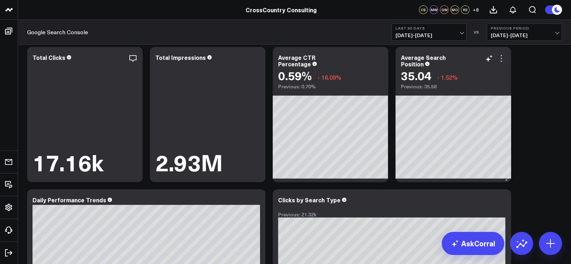
click at [500, 57] on icon at bounding box center [501, 58] width 9 height 9
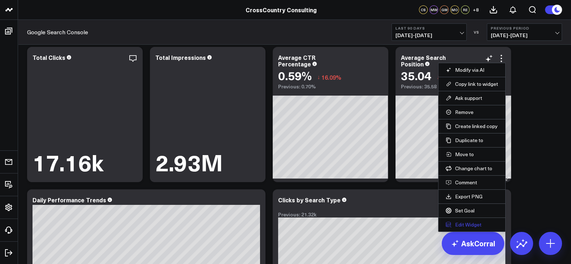
click at [471, 224] on button "Edit Widget" at bounding box center [472, 225] width 52 height 7
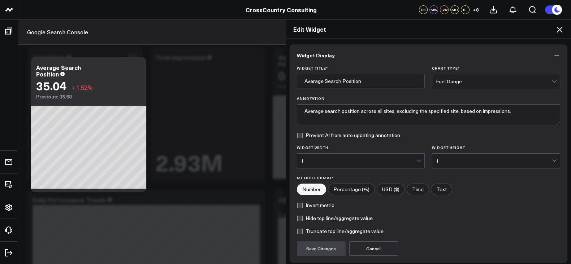
scroll to position [57, 0]
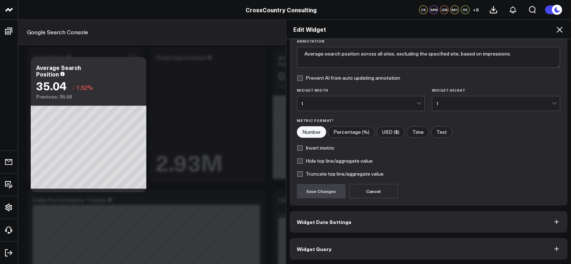
click at [334, 258] on button "Widget Query" at bounding box center [429, 249] width 278 height 22
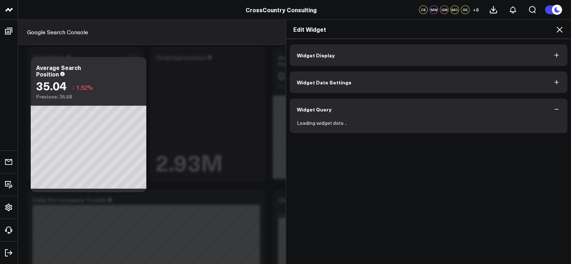
scroll to position [0, 0]
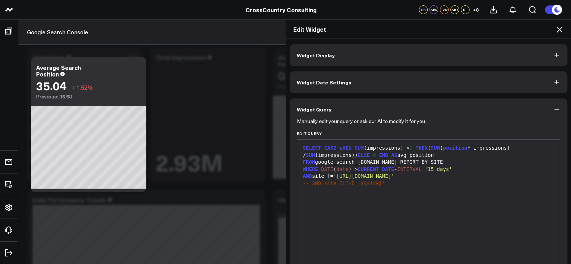
click at [558, 33] on icon at bounding box center [559, 29] width 9 height 9
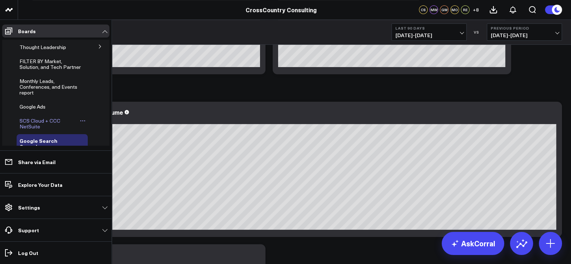
scroll to position [186, 0]
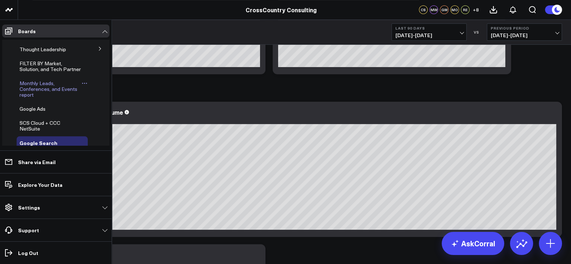
click at [37, 98] on span "Monthly Leads, Conferences, and Events report" at bounding box center [49, 89] width 58 height 18
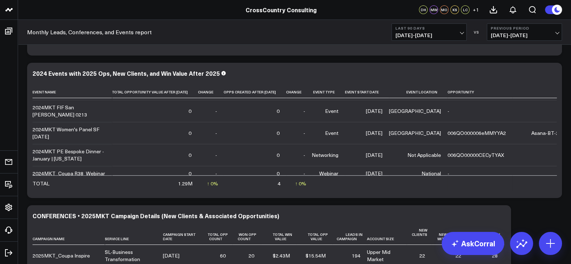
scroll to position [175, 0]
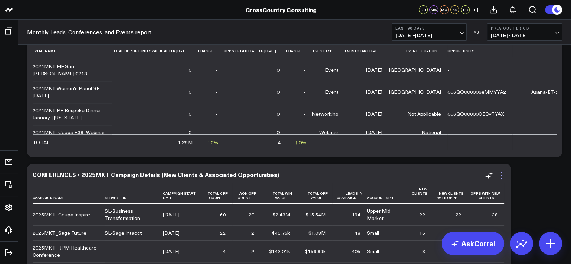
click at [503, 175] on icon at bounding box center [501, 176] width 9 height 9
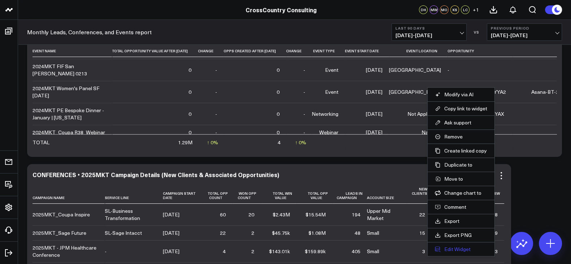
click at [454, 247] on button "Edit Widget" at bounding box center [461, 249] width 52 height 7
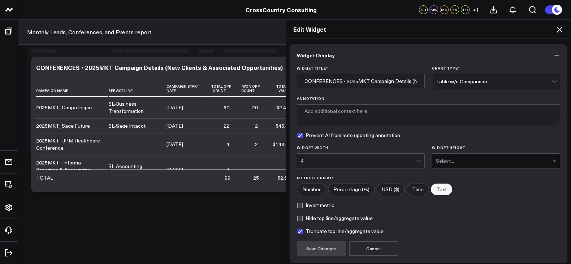
scroll to position [57, 0]
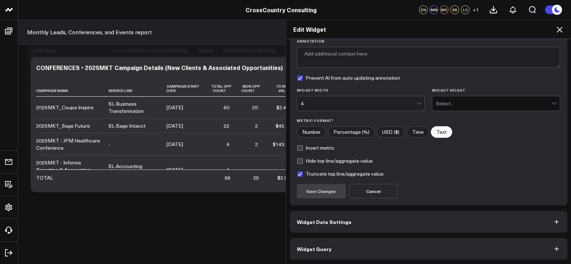
click at [338, 250] on button "Widget Query" at bounding box center [429, 249] width 278 height 22
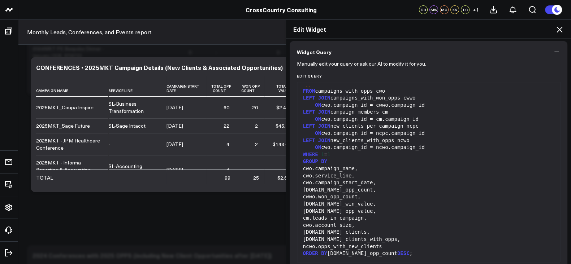
scroll to position [89, 0]
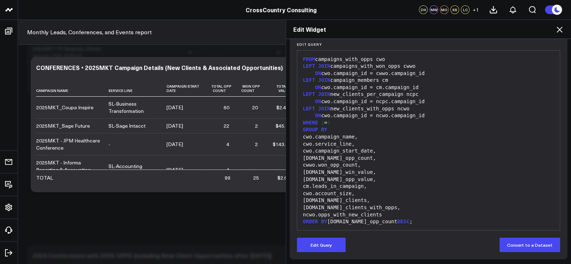
click at [399, 216] on div "ncwo.opps_with_new_clients" at bounding box center [429, 215] width 256 height 7
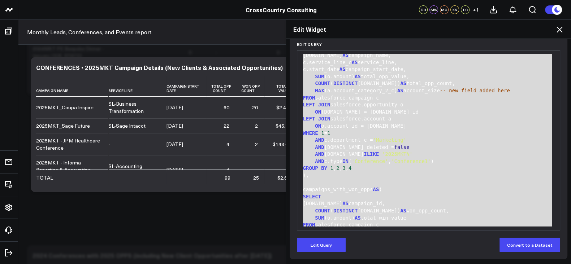
scroll to position [0, 0]
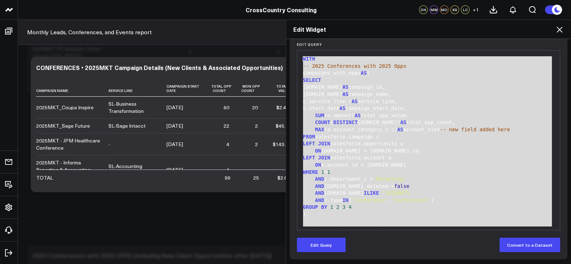
drag, startPoint x: 397, startPoint y: 220, endPoint x: 284, endPoint y: -4, distance: 251.5
copy div "AND [DOMAIN_NAME] [PERSON_NAME] '2025MKT%' AND c.type IN ( 'Conference' , 'Conf…"
click at [562, 30] on icon at bounding box center [559, 29] width 9 height 9
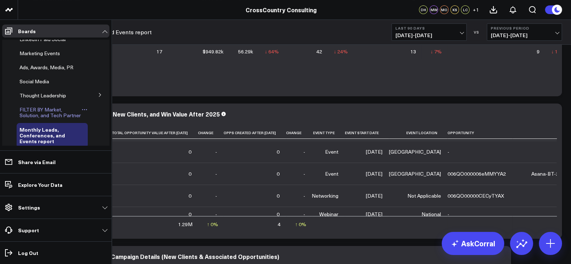
scroll to position [260, 0]
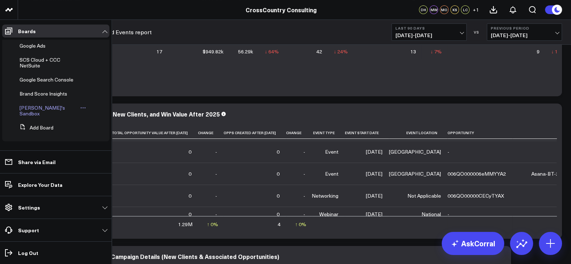
click at [46, 115] on span "[PERSON_NAME]'s Sandbox" at bounding box center [43, 110] width 46 height 13
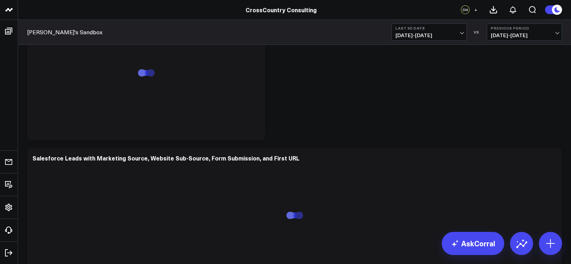
scroll to position [420, 0]
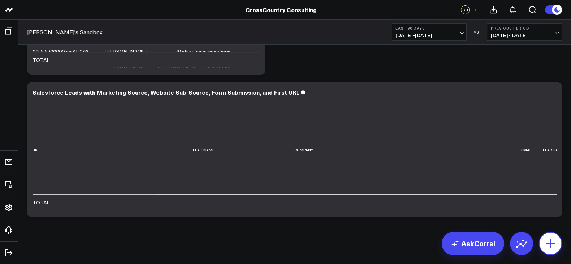
click at [552, 242] on icon at bounding box center [551, 244] width 12 height 12
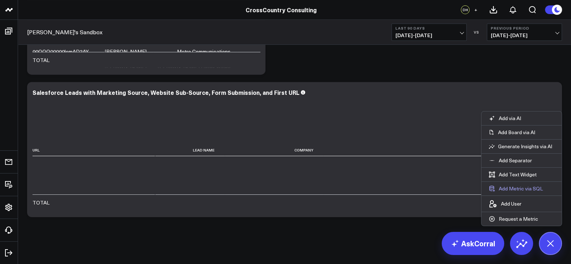
click at [515, 188] on button "Add Metric via SQL" at bounding box center [516, 189] width 69 height 14
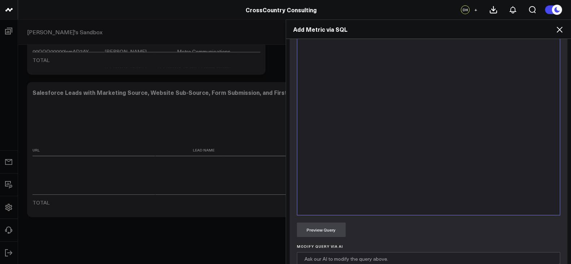
scroll to position [292, 0]
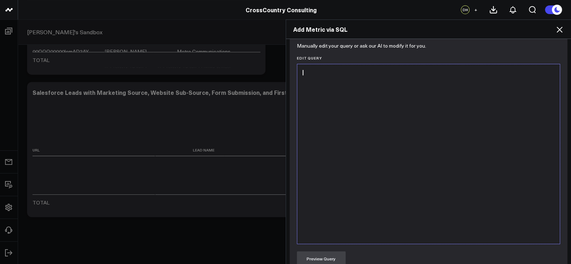
click at [360, 161] on div at bounding box center [429, 154] width 256 height 173
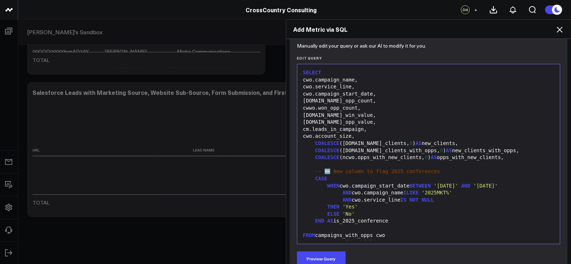
scroll to position [0, 0]
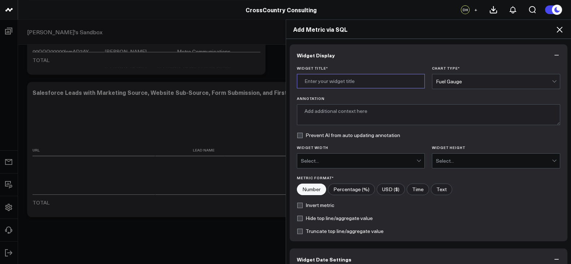
click at [343, 85] on input "Widget Title *" at bounding box center [361, 81] width 128 height 14
type input "C"
type input "2025 Conferences"
click at [444, 86] on div "Fuel Gauge" at bounding box center [494, 81] width 116 height 14
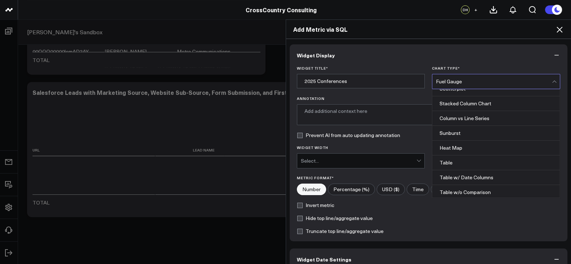
scroll to position [289, 0]
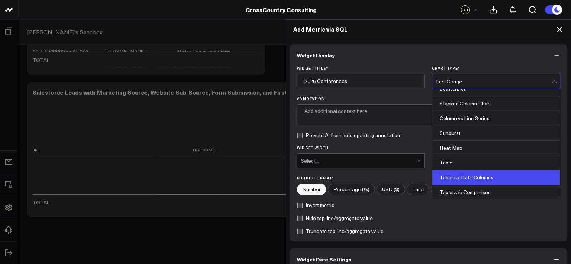
click at [473, 171] on div "Table w/ Date Columns" at bounding box center [496, 178] width 128 height 15
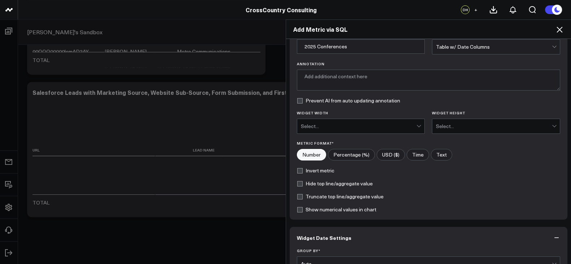
scroll to position [35, 0]
click at [374, 124] on div "Select..." at bounding box center [359, 126] width 116 height 6
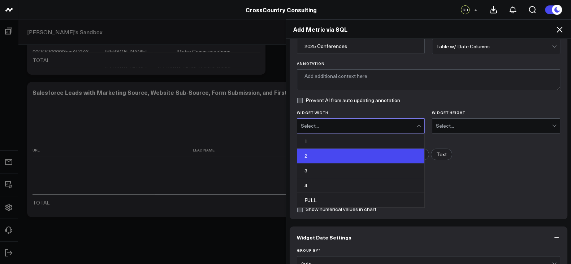
click at [346, 160] on div "2" at bounding box center [361, 156] width 128 height 15
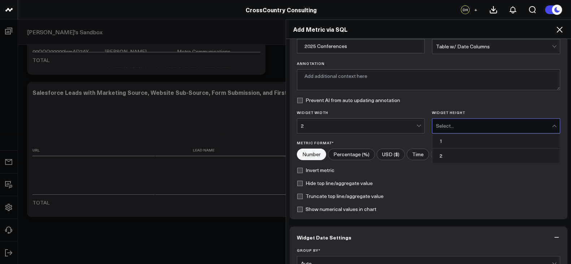
click at [450, 129] on div "Select..." at bounding box center [494, 126] width 116 height 6
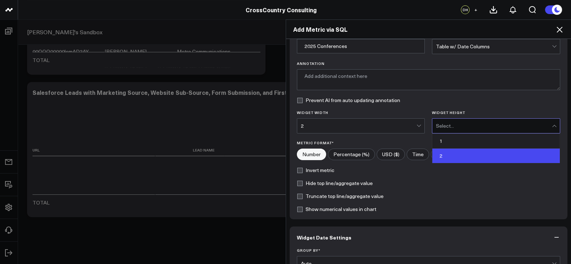
click at [448, 154] on div "2" at bounding box center [496, 156] width 128 height 14
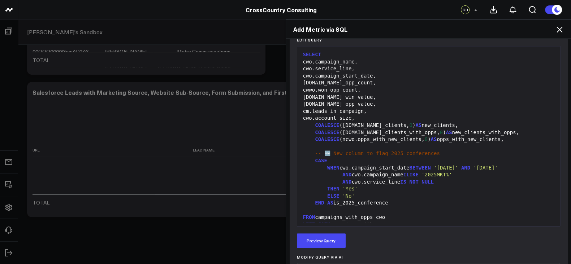
scroll to position [56, 0]
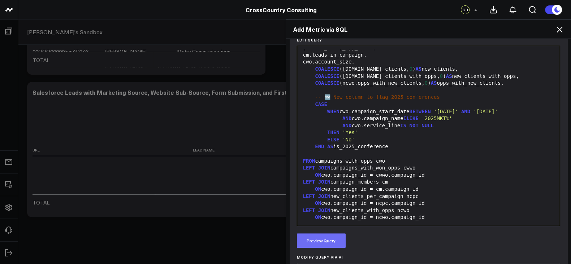
click at [326, 245] on button "Preview Query" at bounding box center [321, 241] width 49 height 14
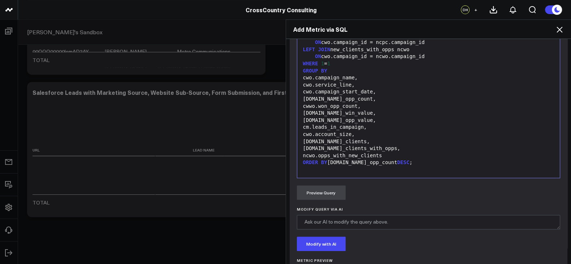
scroll to position [470, 0]
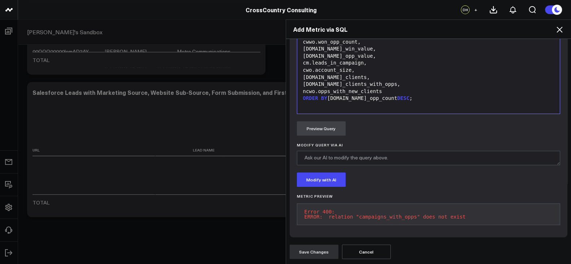
click at [361, 211] on pre "Error 400: ERROR: relation "campaigns_with_opps" does not exist" at bounding box center [429, 215] width 264 height 22
click at [321, 174] on button "Modify with AI" at bounding box center [321, 180] width 49 height 14
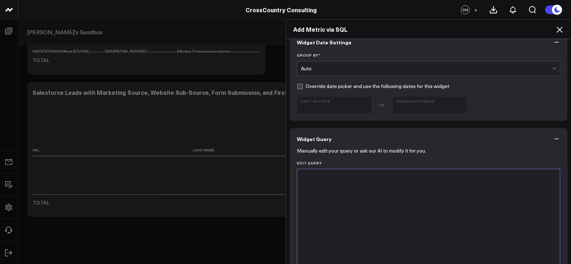
scroll to position [200, 0]
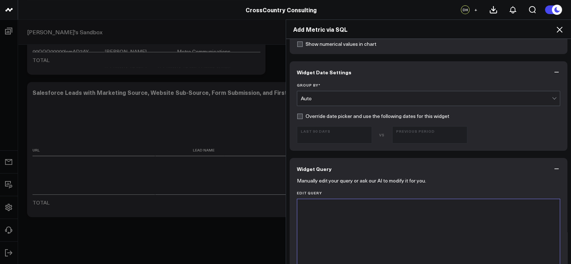
click at [561, 29] on icon at bounding box center [559, 29] width 9 height 9
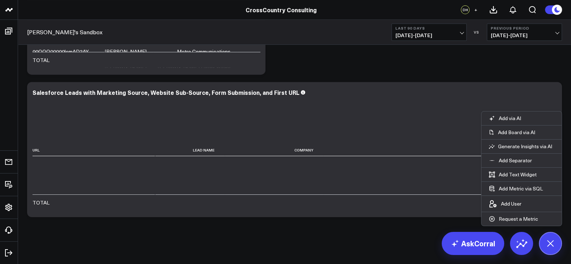
click at [547, 245] on icon at bounding box center [550, 244] width 16 height 16
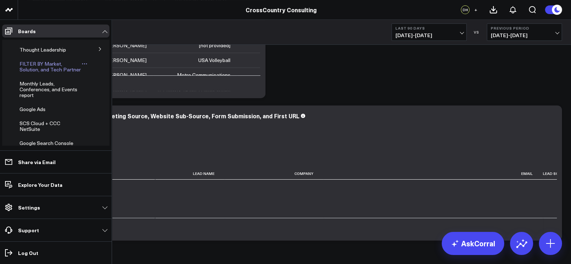
scroll to position [260, 0]
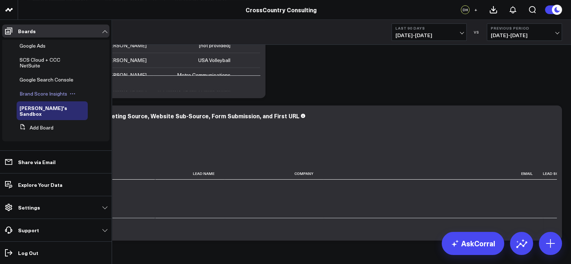
click at [40, 97] on span "Brand Score Insights" at bounding box center [44, 93] width 48 height 7
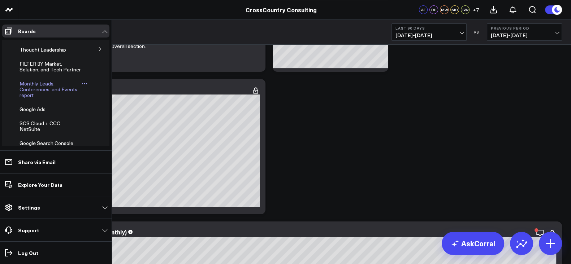
scroll to position [193, 0]
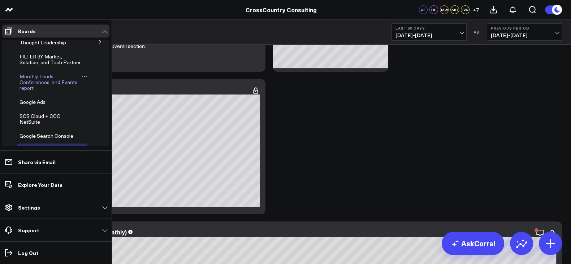
click at [35, 91] on span "Monthly Leads, Conferences, and Events report" at bounding box center [49, 82] width 58 height 18
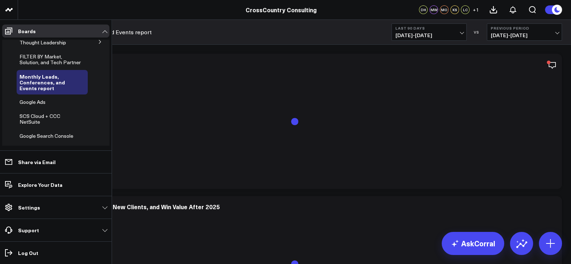
scroll to position [146, 0]
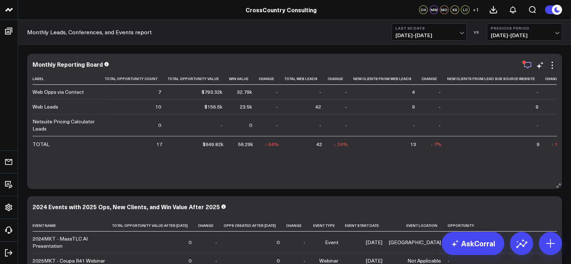
click at [527, 65] on icon "button" at bounding box center [527, 65] width 9 height 9
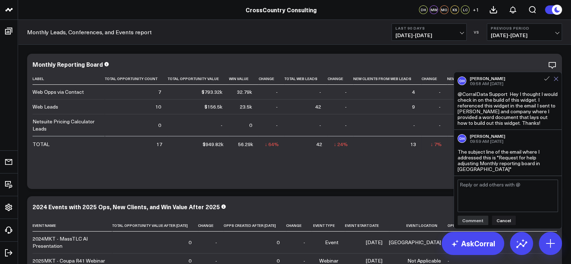
click at [557, 78] on icon at bounding box center [556, 79] width 5 height 5
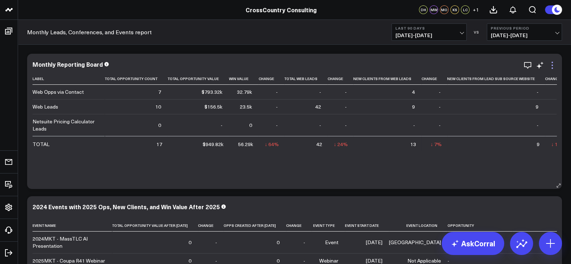
click at [553, 64] on icon at bounding box center [552, 65] width 9 height 9
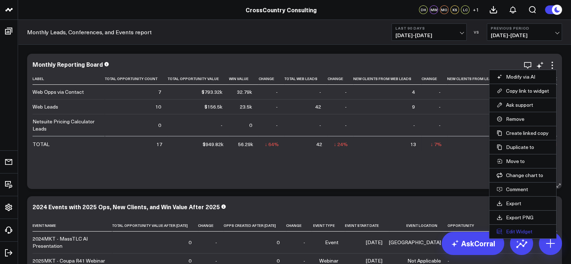
click at [506, 230] on button "Edit Widget" at bounding box center [523, 232] width 52 height 7
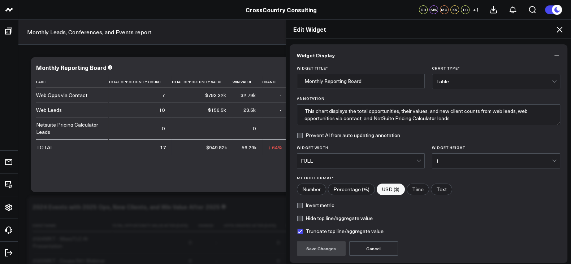
scroll to position [57, 0]
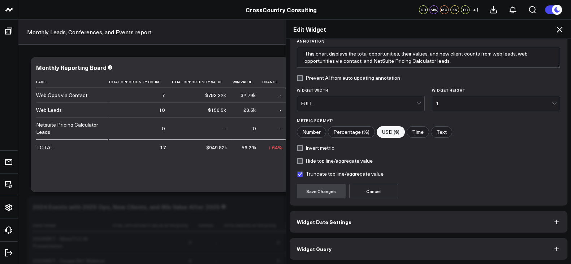
click at [350, 251] on button "Widget Query" at bounding box center [429, 249] width 278 height 22
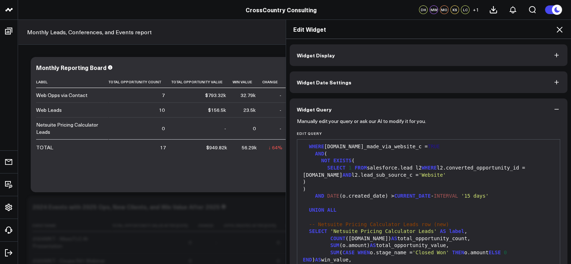
scroll to position [665, 0]
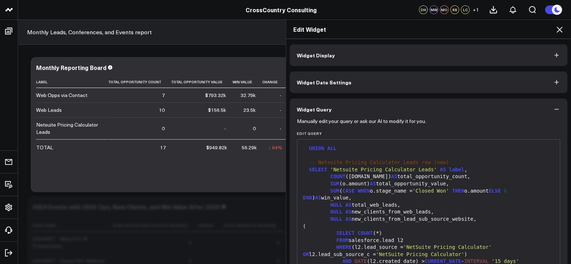
click at [560, 23] on div "Edit Widget" at bounding box center [428, 29] width 285 height 19
click at [560, 25] on div "Edit Widget" at bounding box center [428, 29] width 285 height 19
click at [557, 28] on icon at bounding box center [559, 29] width 9 height 9
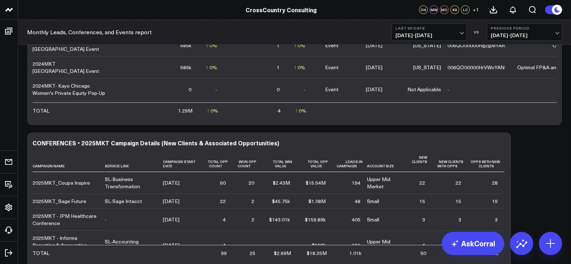
scroll to position [32, 0]
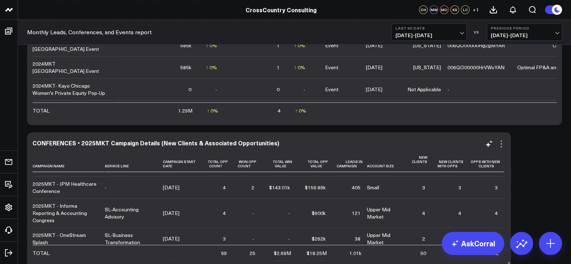
click at [502, 143] on icon at bounding box center [501, 144] width 9 height 9
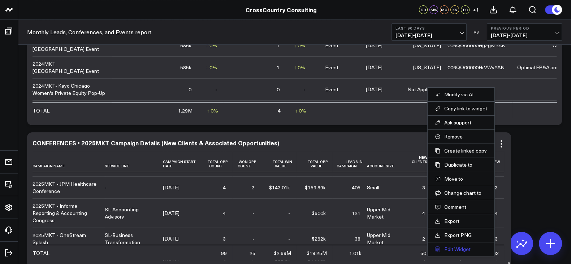
click at [453, 246] on button "Edit Widget" at bounding box center [461, 249] width 52 height 7
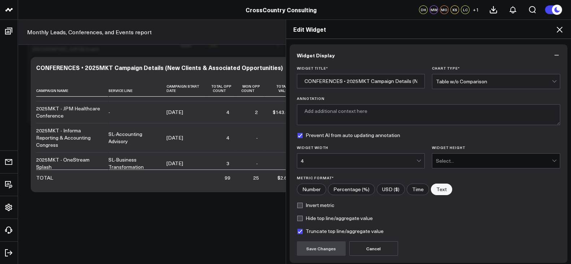
scroll to position [57, 0]
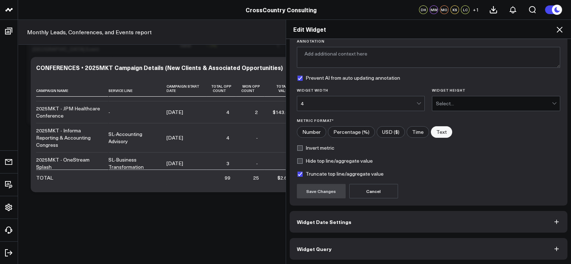
click at [358, 242] on button "Widget Query" at bounding box center [429, 249] width 278 height 22
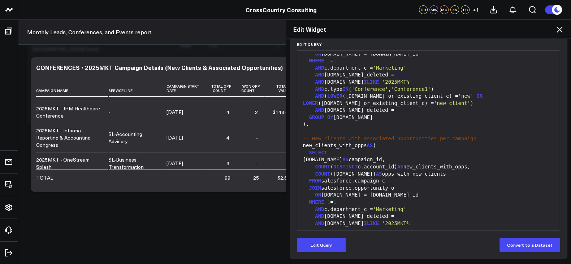
scroll to position [416, 0]
click at [560, 30] on icon at bounding box center [559, 29] width 9 height 9
